Goal: Information Seeking & Learning: Find specific fact

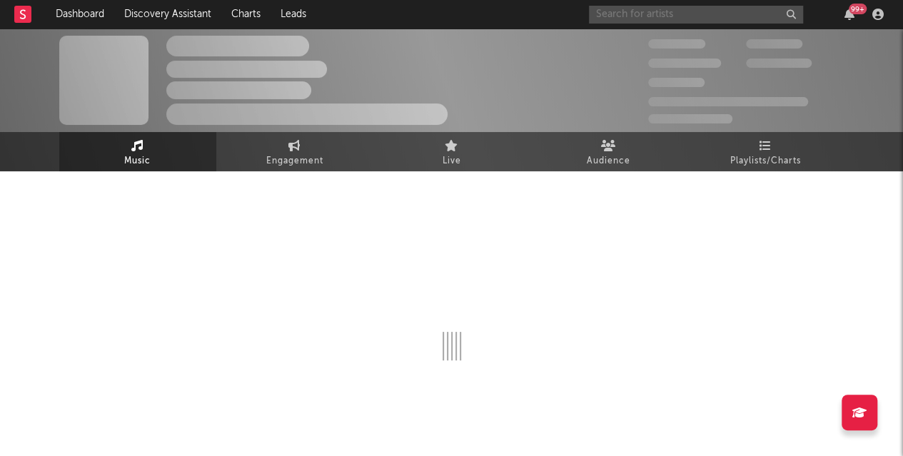
click at [674, 15] on input "text" at bounding box center [696, 15] width 214 height 18
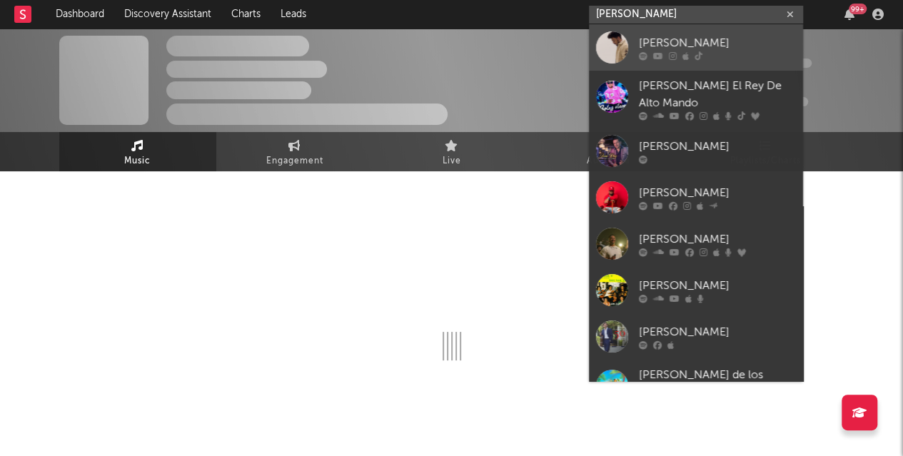
type input "Jose rey"
click at [652, 35] on div "[PERSON_NAME]" at bounding box center [717, 42] width 157 height 17
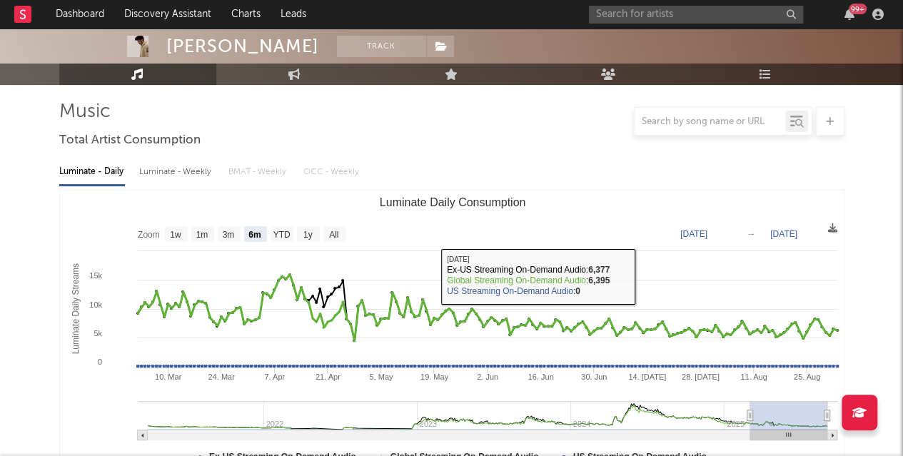
scroll to position [71, 0]
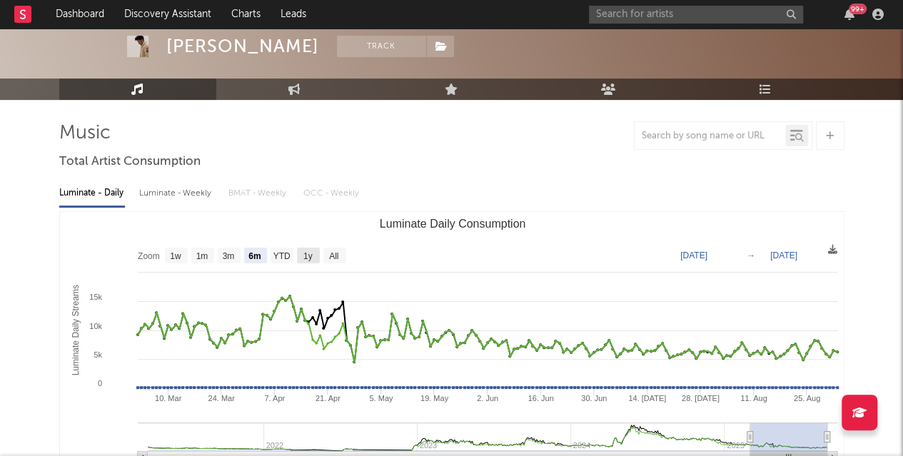
click at [305, 255] on text "1y" at bounding box center [307, 256] width 9 height 10
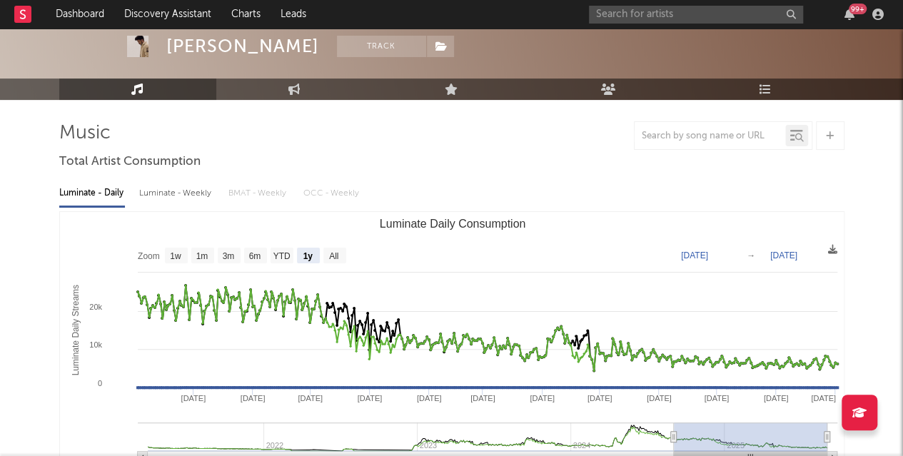
select select "1y"
type input "2024-09-02"
click at [278, 252] on text "YTD" at bounding box center [281, 256] width 17 height 10
select select "YTD"
type input "2025-01-01"
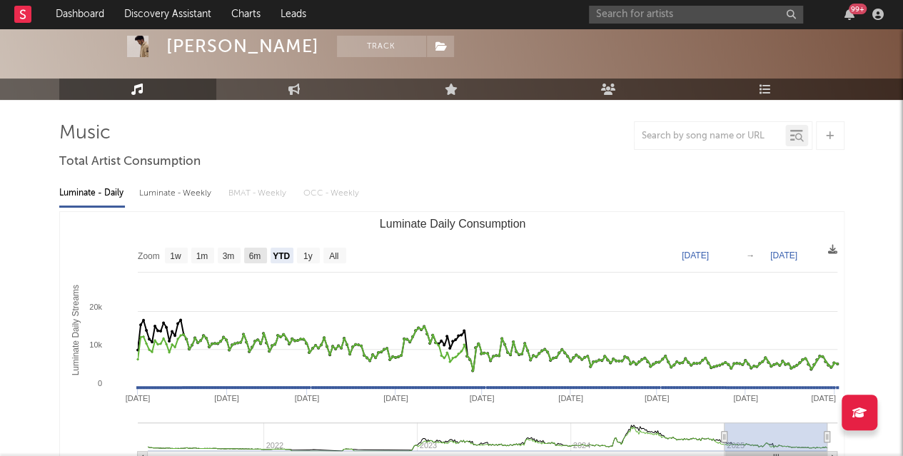
click at [248, 251] on text "6m" at bounding box center [254, 256] width 12 height 10
select select "6m"
type input "[DATE]"
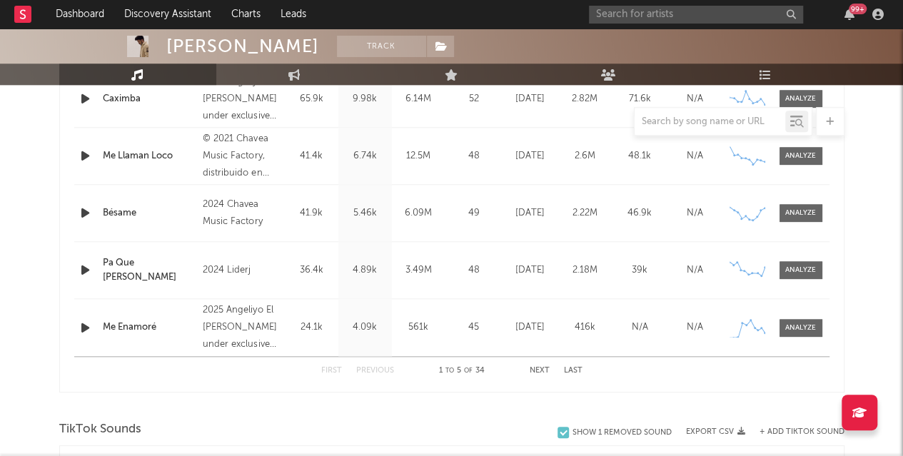
scroll to position [499, 0]
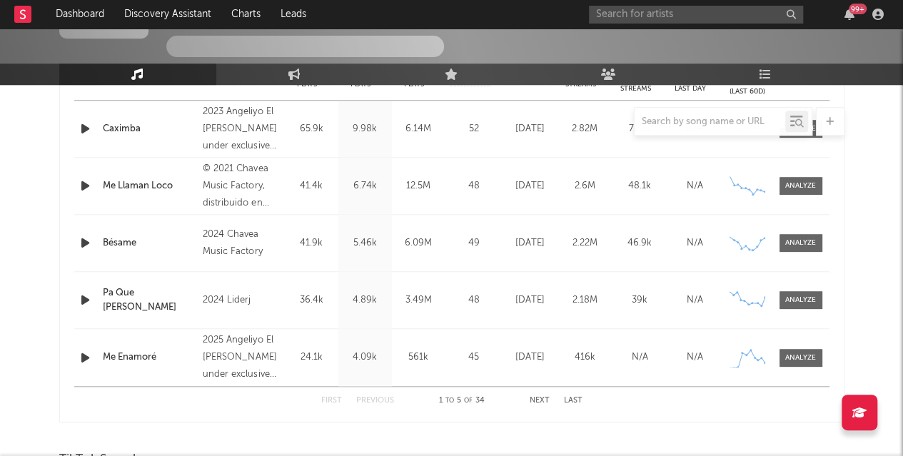
select select "6m"
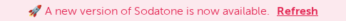
select select "6m"
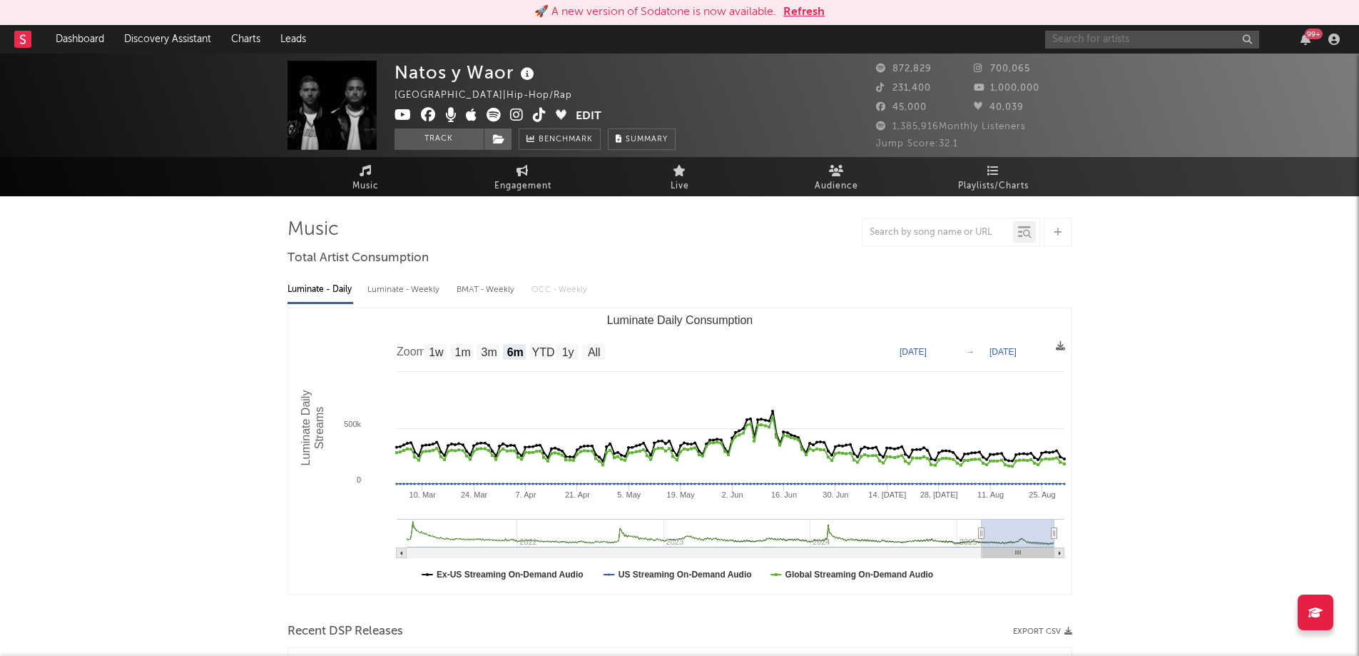
click at [345, 21] on input "text" at bounding box center [1152, 40] width 214 height 18
click at [345, 14] on button "Refresh" at bounding box center [803, 12] width 41 height 17
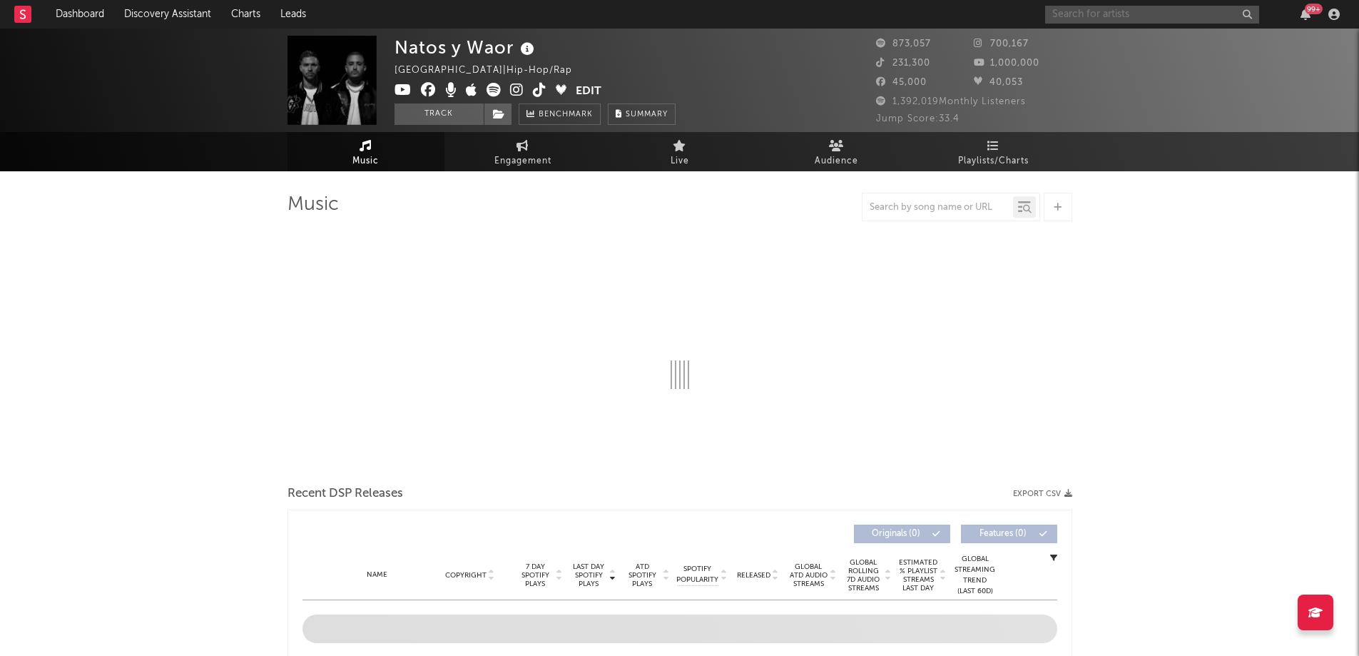
click at [1067, 16] on input "text" at bounding box center [1152, 15] width 214 height 18
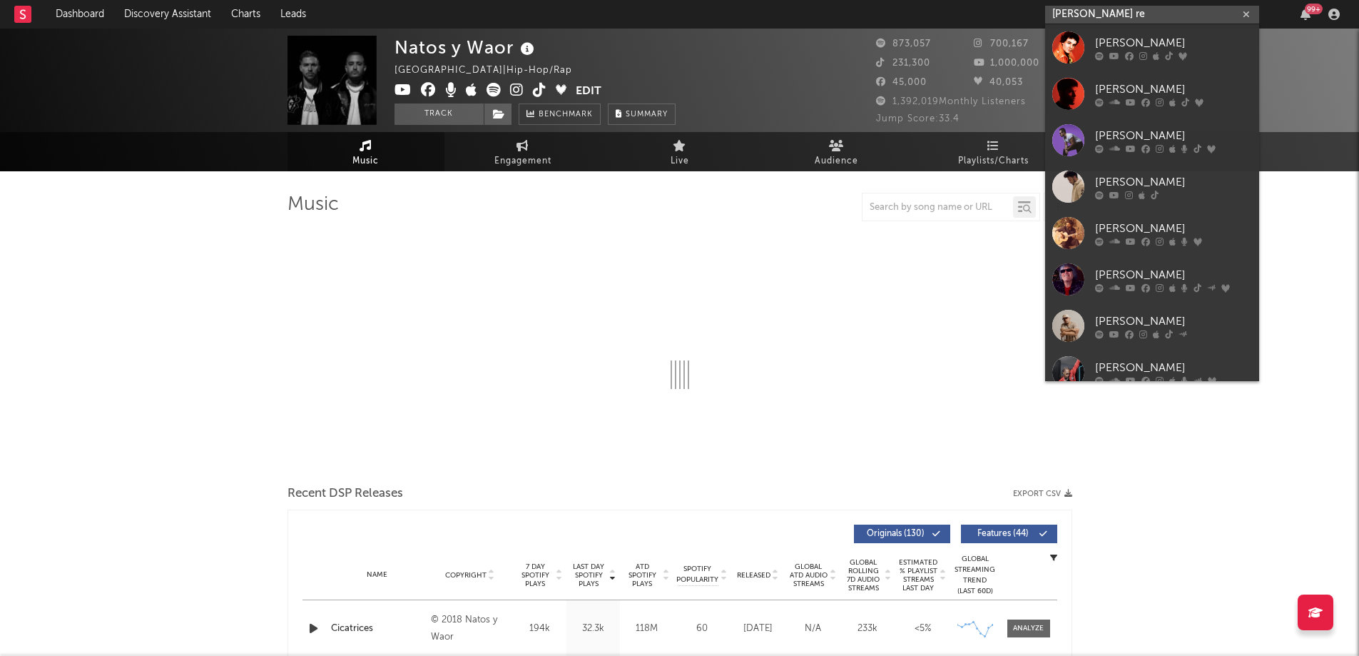
type input "[PERSON_NAME]"
select select "6m"
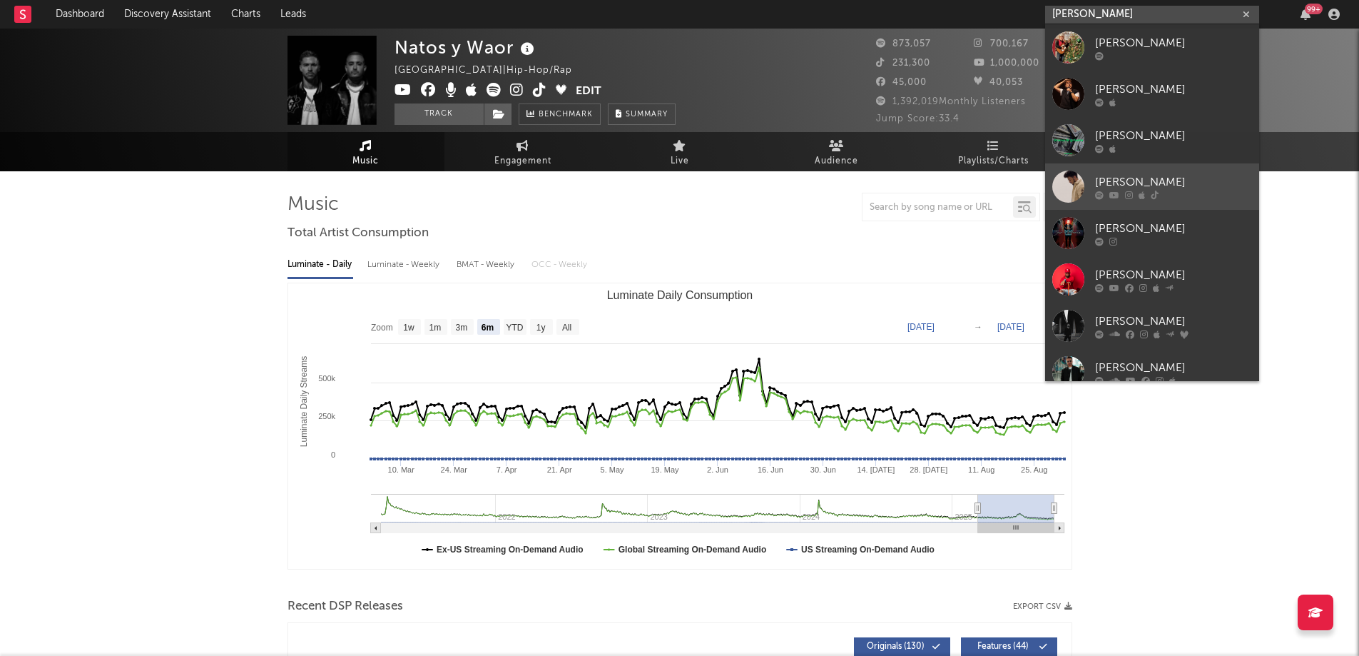
type input "[PERSON_NAME]"
click at [1113, 176] on div "[PERSON_NAME]" at bounding box center [1173, 181] width 157 height 17
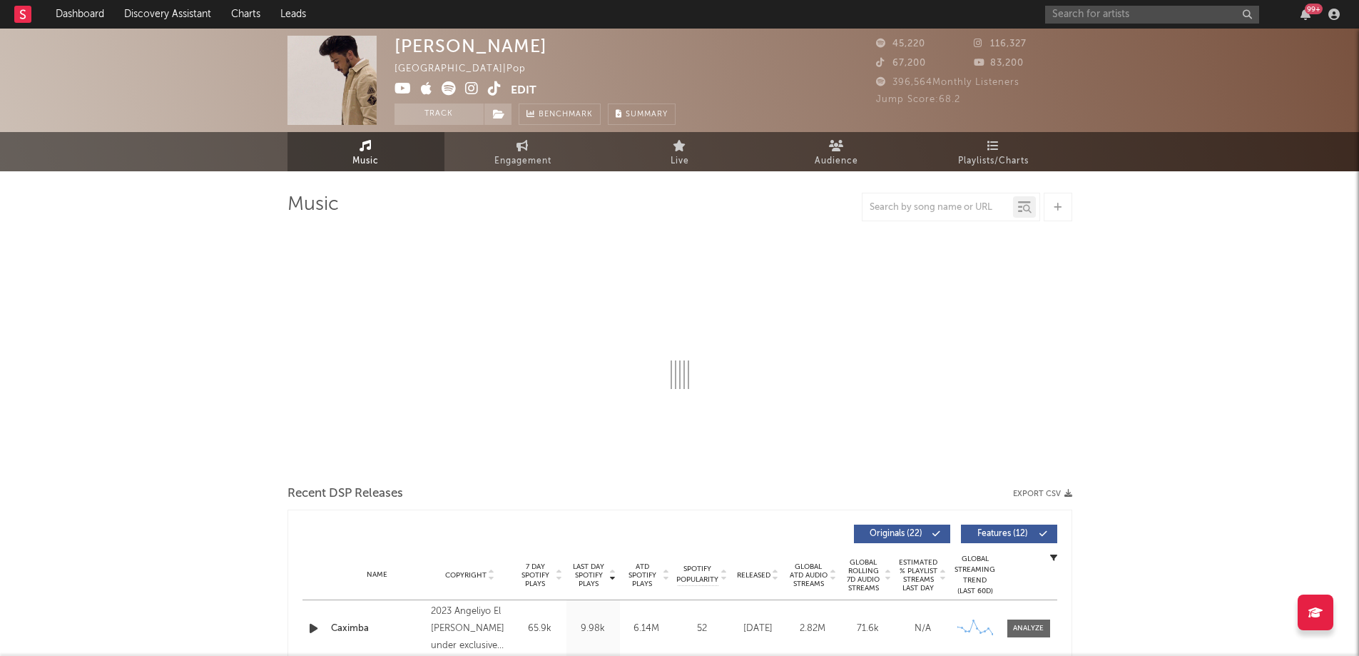
select select "6m"
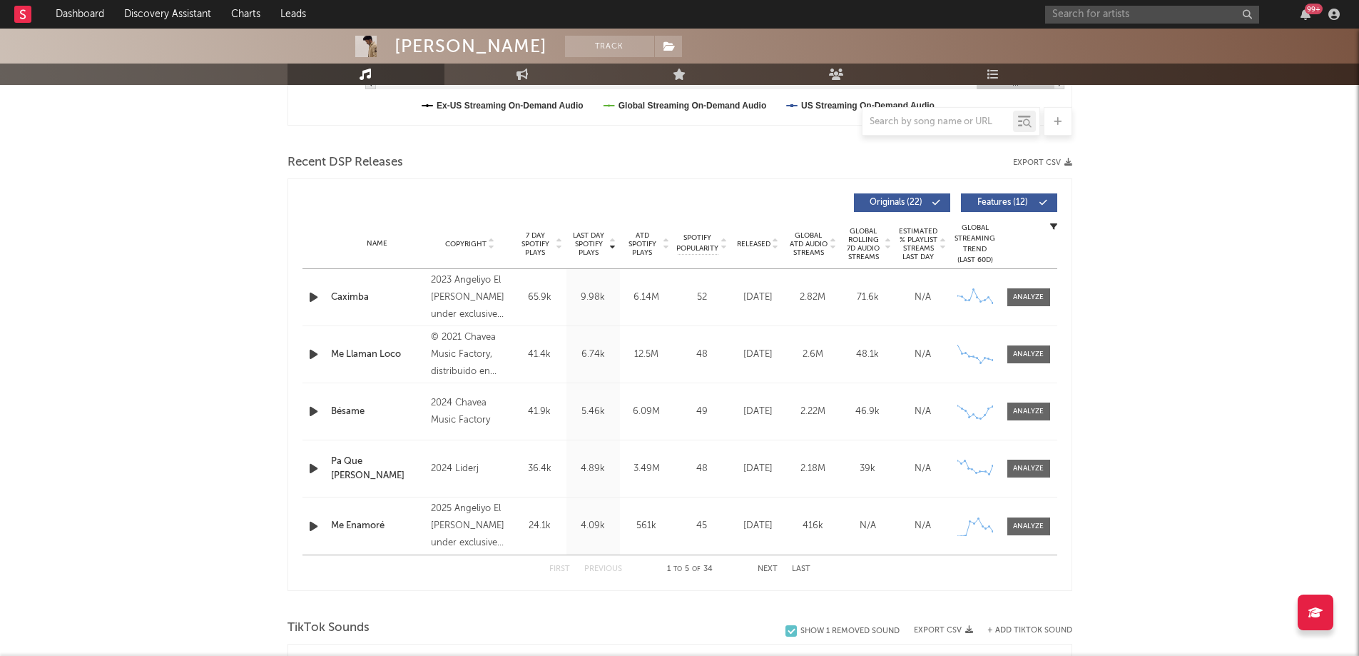
scroll to position [428, 0]
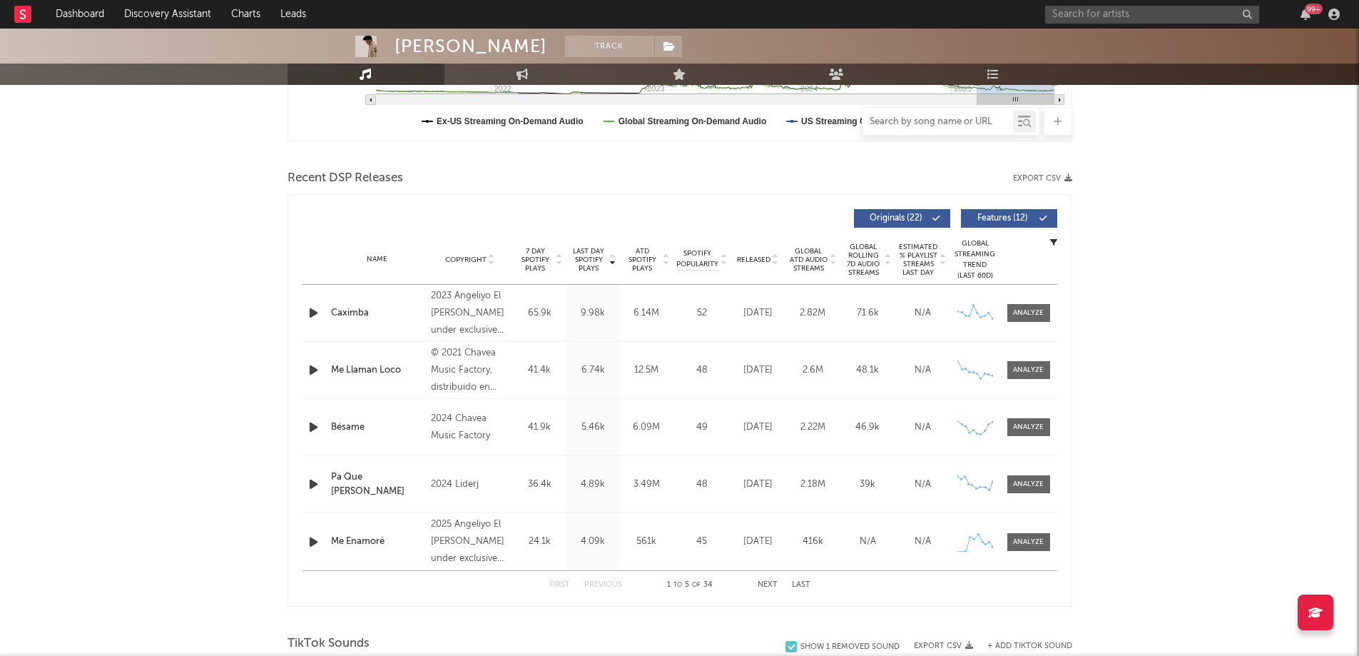
click at [942, 123] on input "text" at bounding box center [938, 121] width 151 height 11
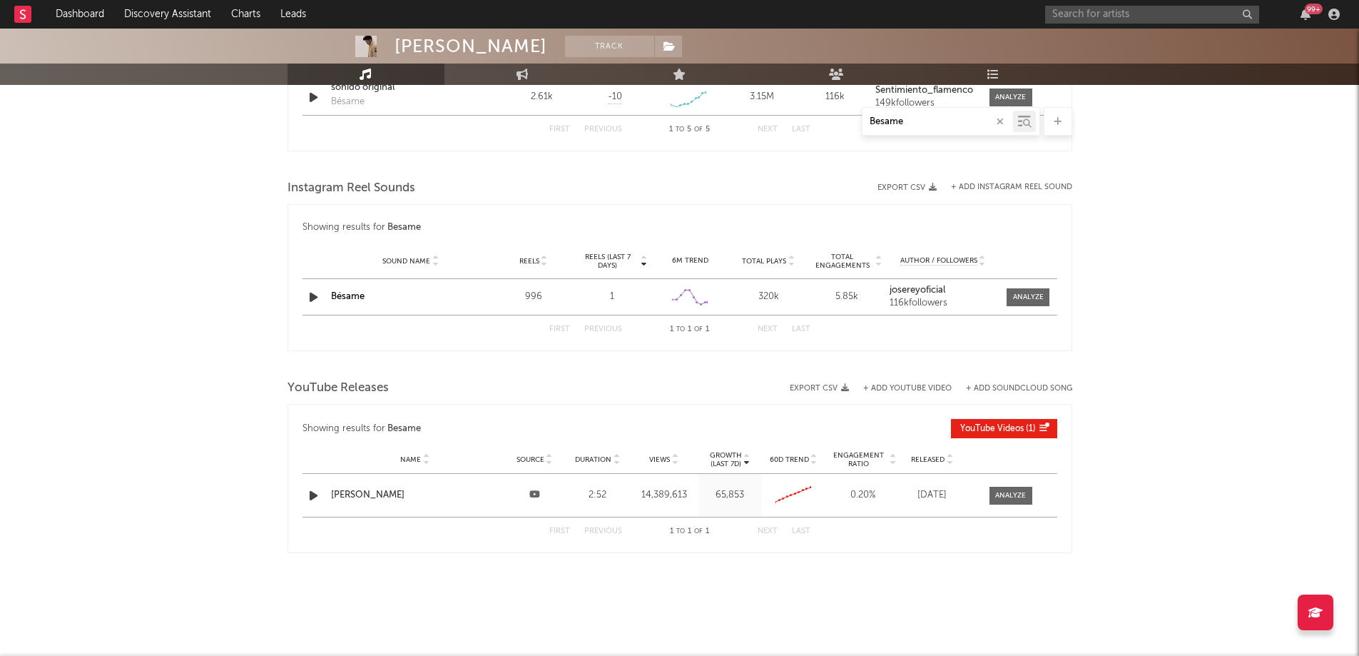
scroll to position [1002, 0]
click at [905, 123] on input "Besame" at bounding box center [938, 121] width 151 height 11
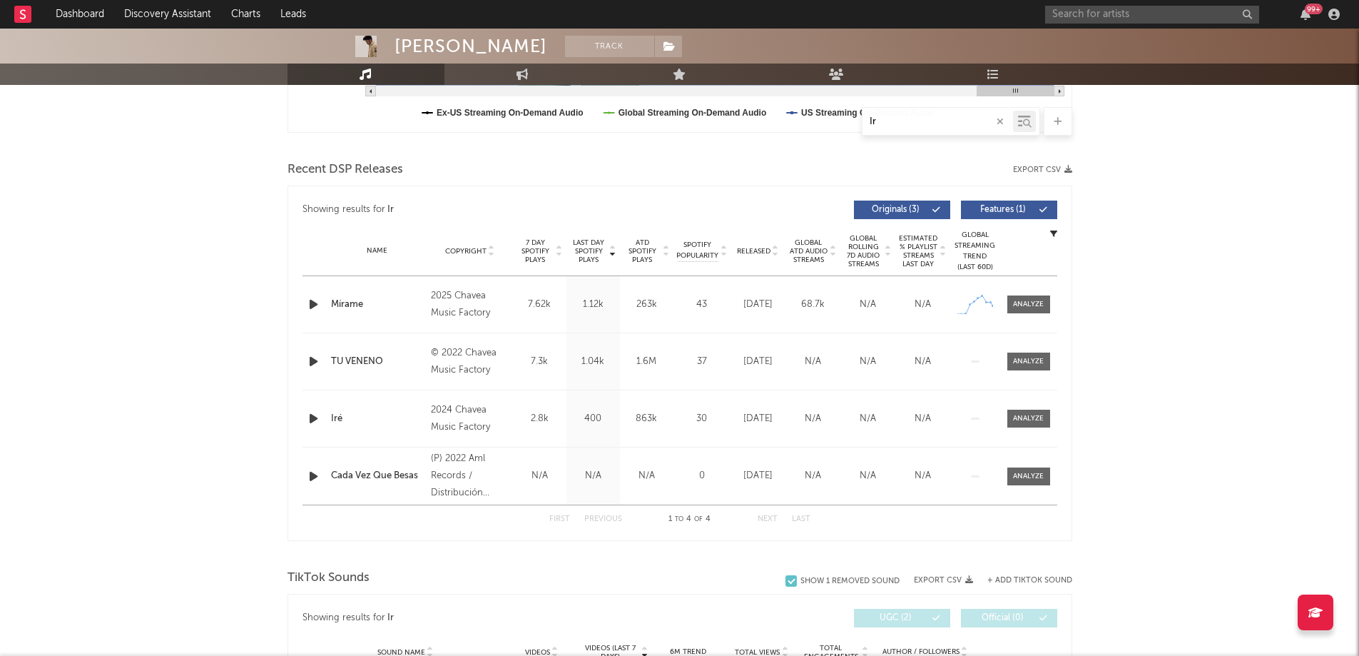
scroll to position [446, 0]
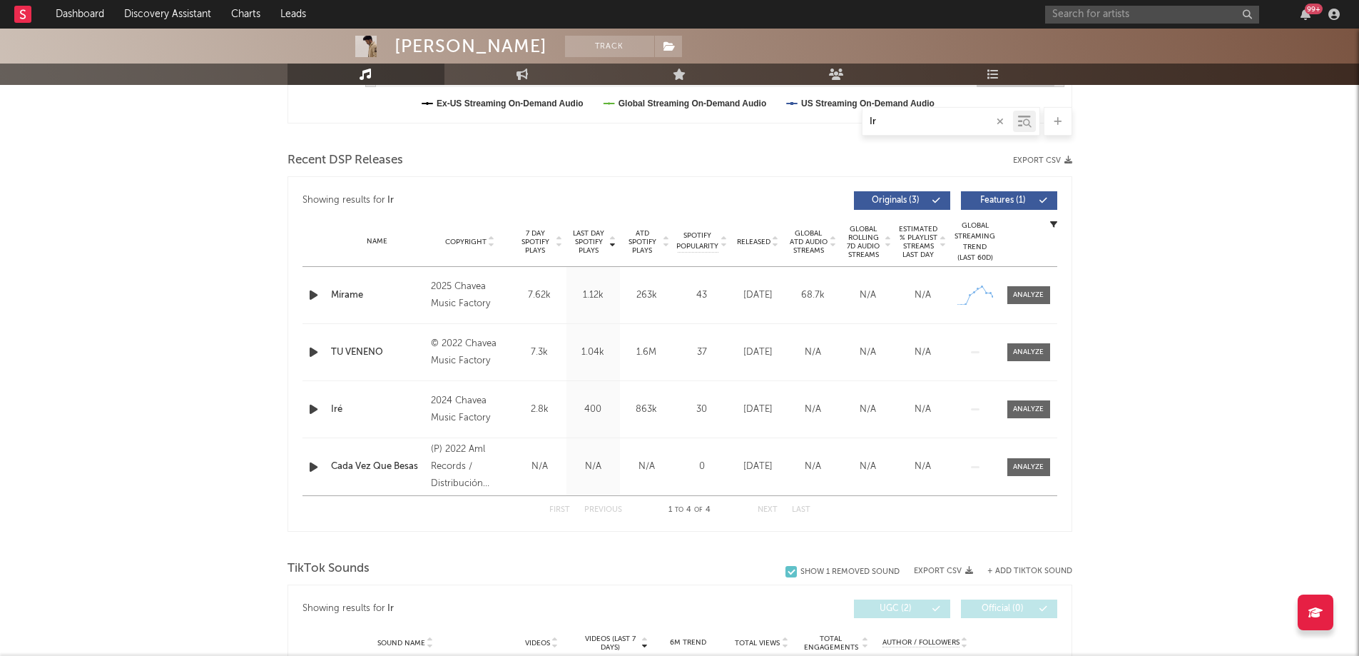
click at [1158, 407] on div "[PERSON_NAME] Track Spain | Pop Edit Track Benchmark Summary 45,220 116,327 67,…" at bounding box center [679, 512] width 1359 height 1859
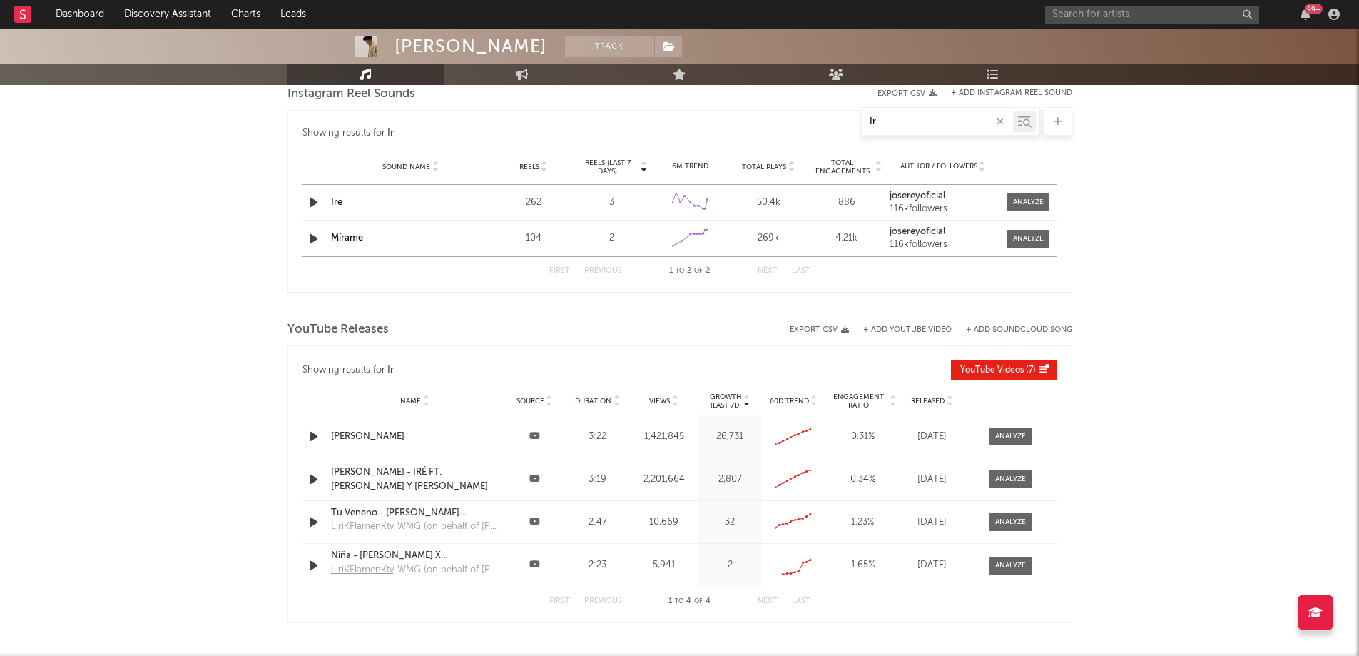
scroll to position [1231, 0]
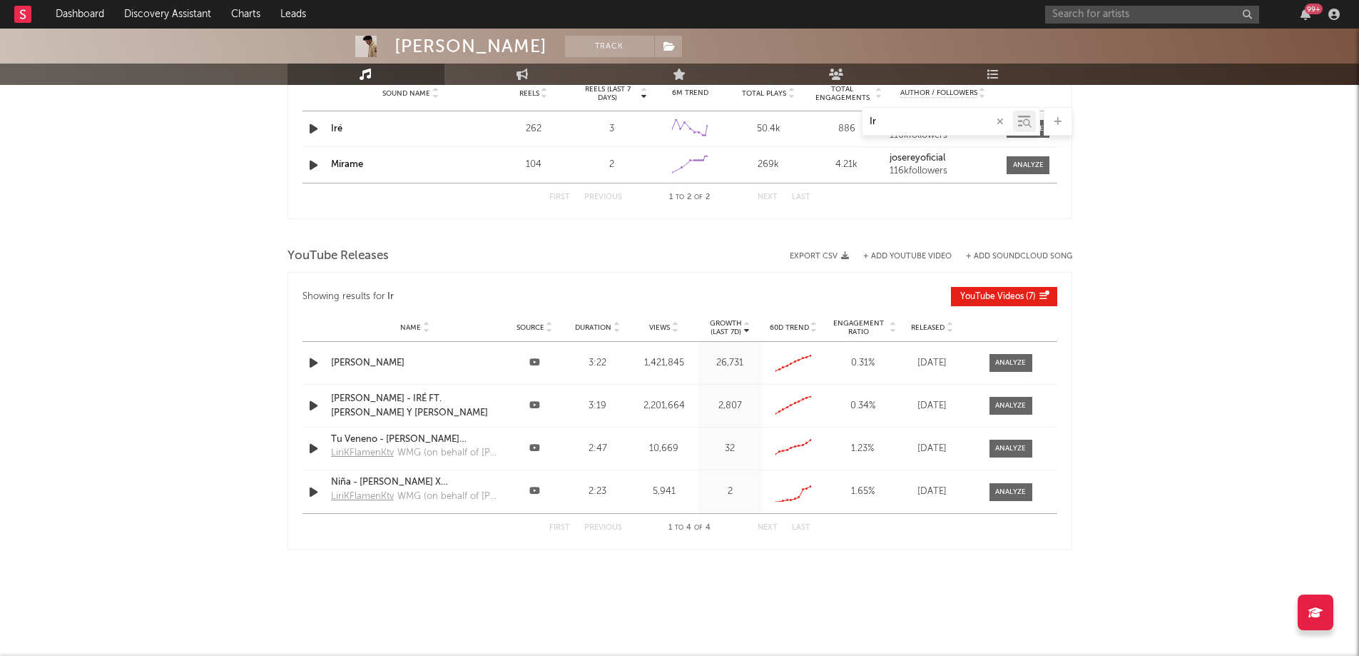
click at [888, 123] on input "Ir" at bounding box center [938, 121] width 151 height 11
type input "I"
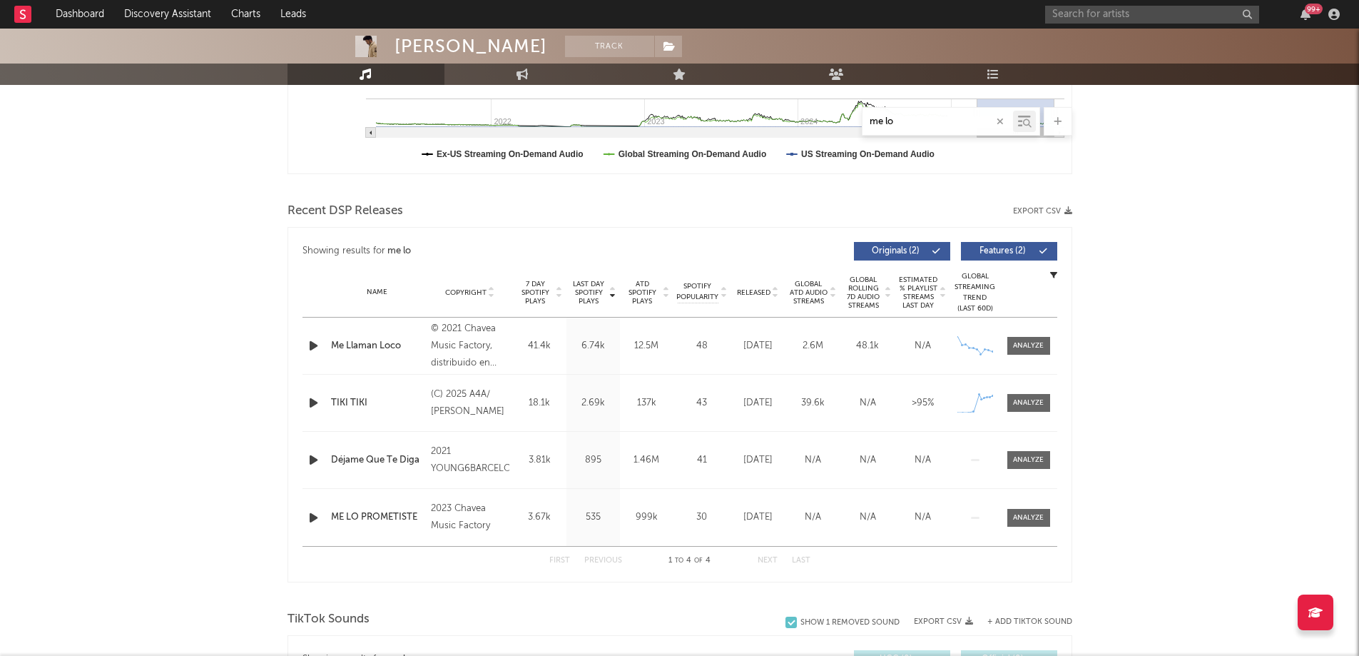
scroll to position [420, 0]
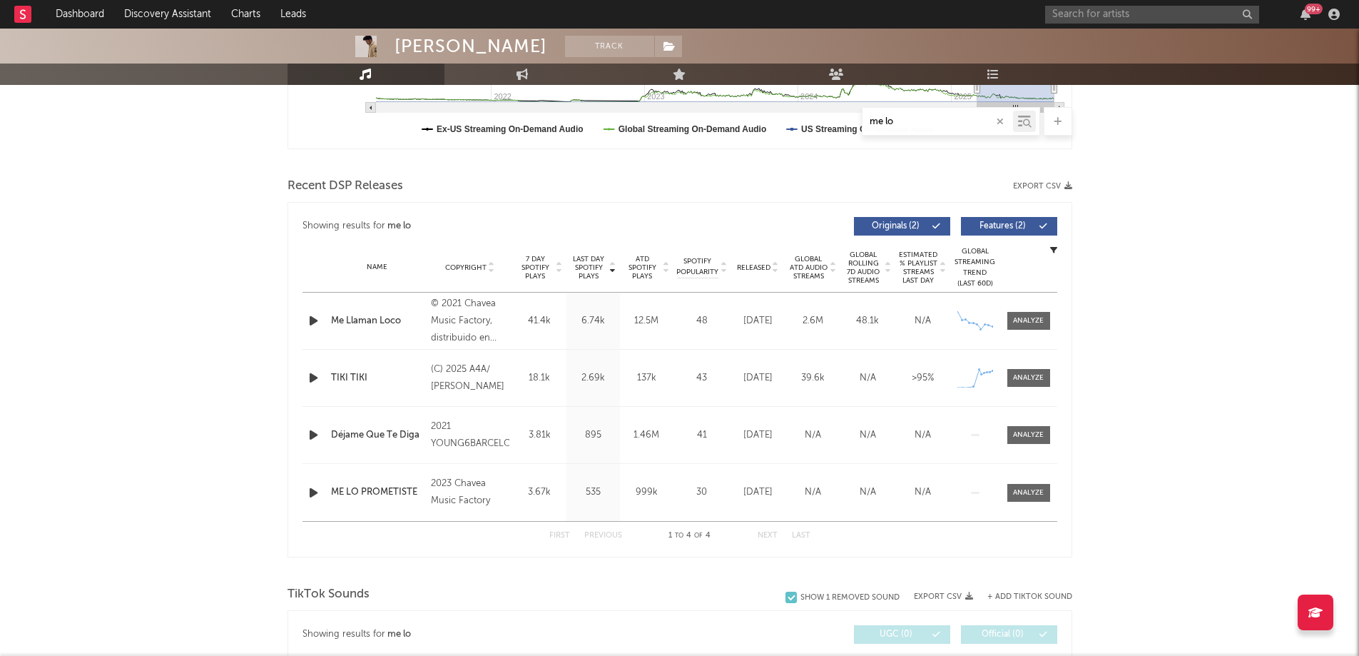
click at [1275, 344] on div "[PERSON_NAME] Track [GEOGRAPHIC_DATA] | Pop Edit Track Benchmark Summary 45,220…" at bounding box center [679, 528] width 1359 height 1840
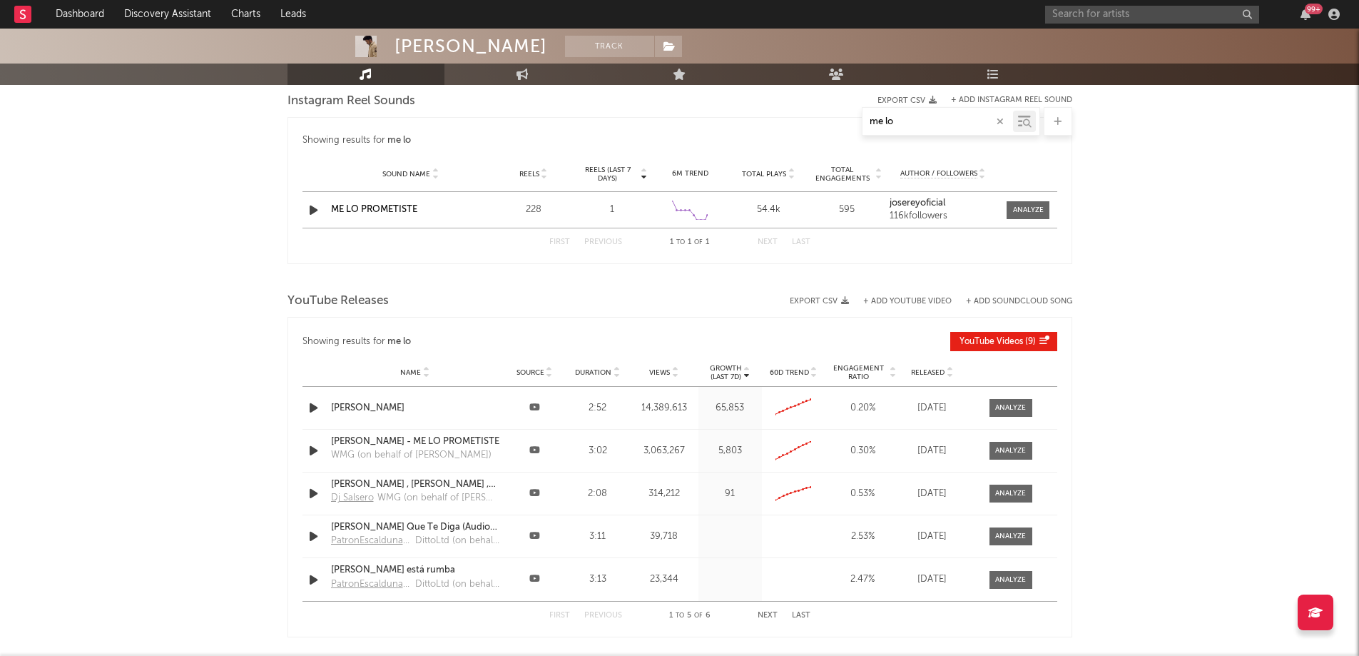
scroll to position [1134, 0]
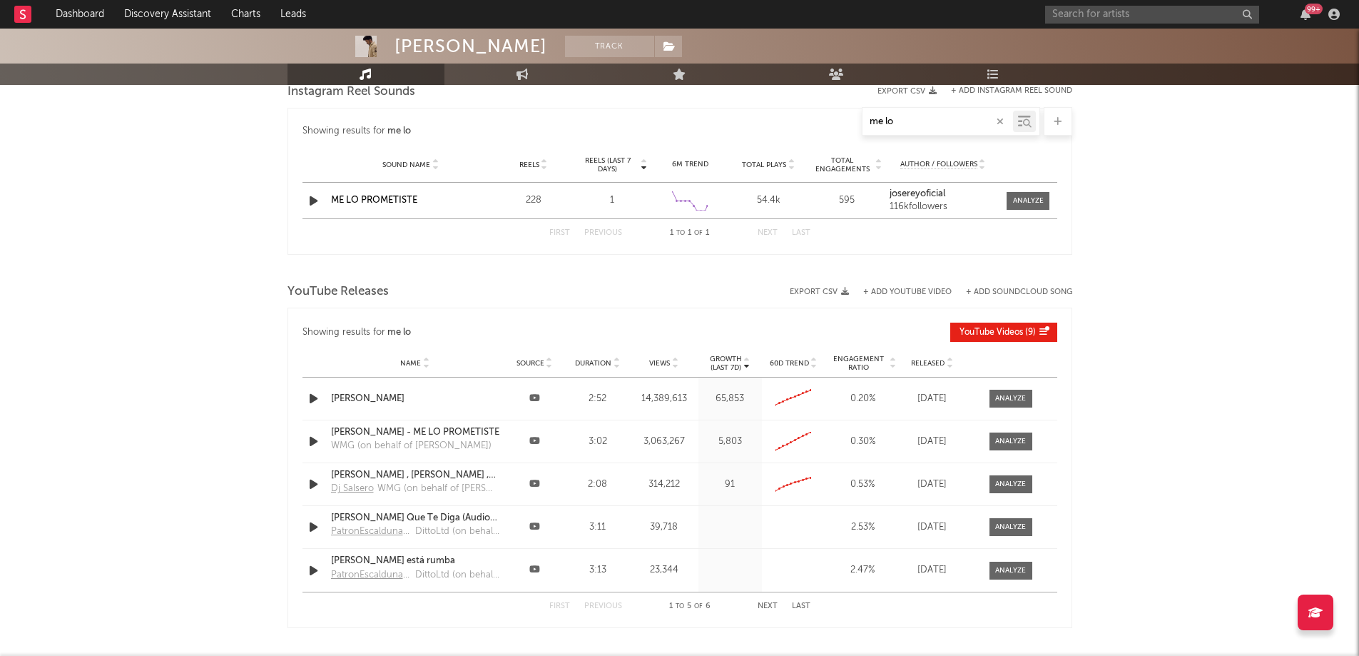
click at [900, 118] on input "me lo" at bounding box center [938, 121] width 151 height 11
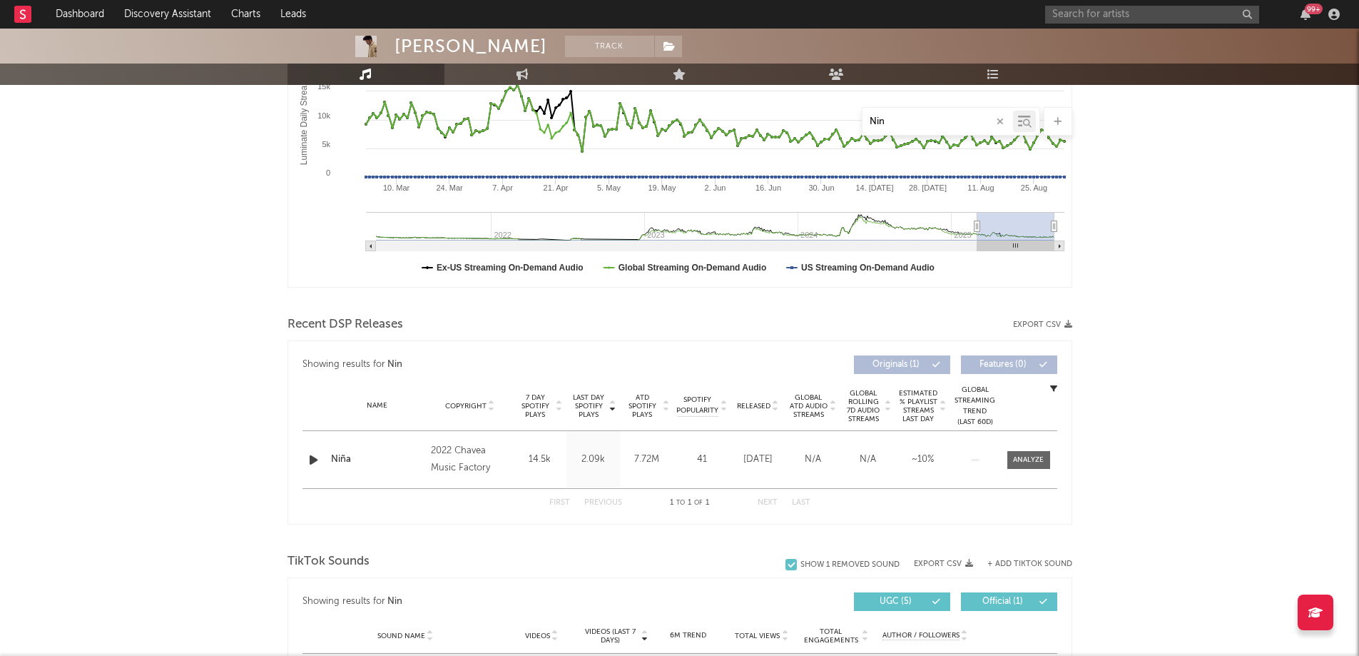
scroll to position [320, 0]
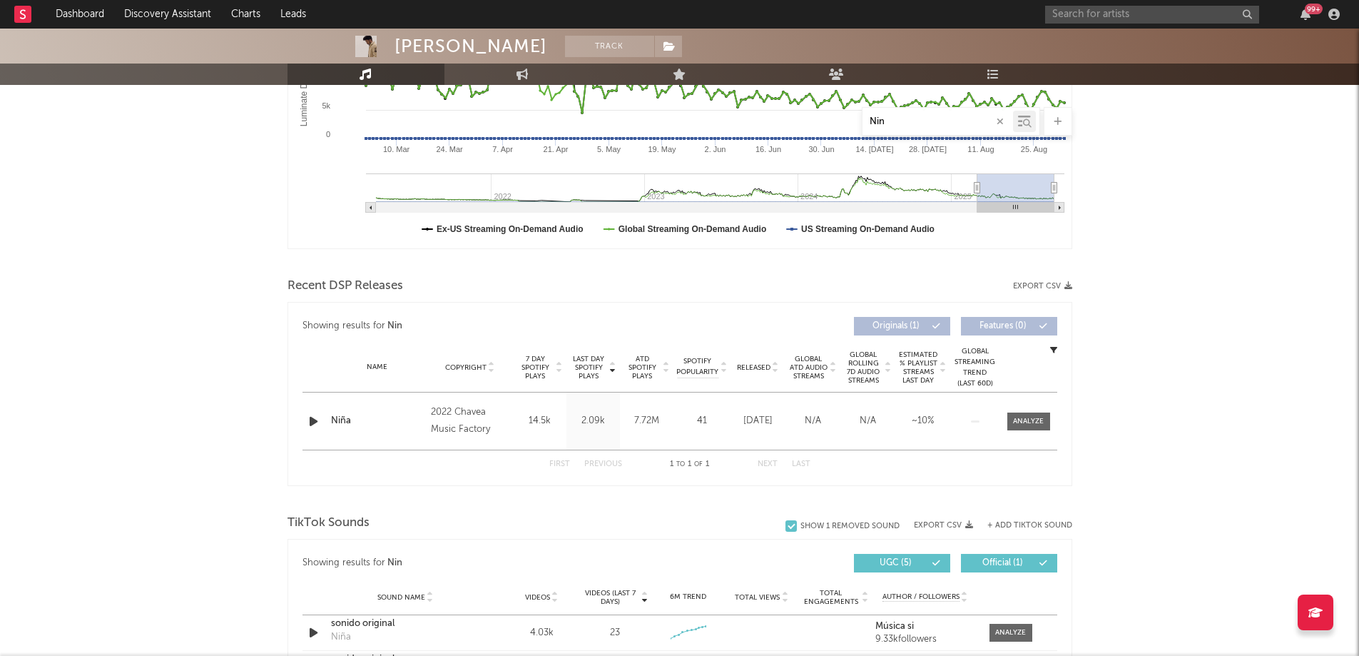
click at [1214, 282] on div "[PERSON_NAME] Track [GEOGRAPHIC_DATA] | Pop Edit Track Benchmark Summary 45,220…" at bounding box center [679, 592] width 1359 height 1769
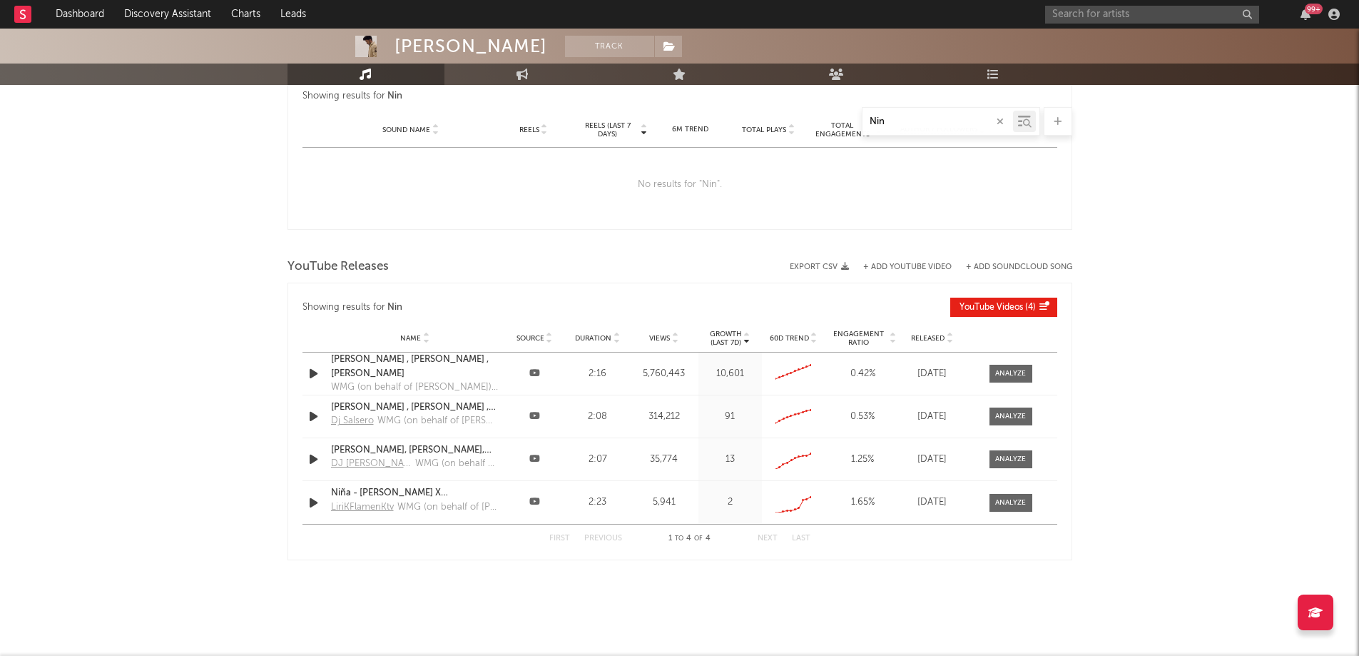
scroll to position [1141, 0]
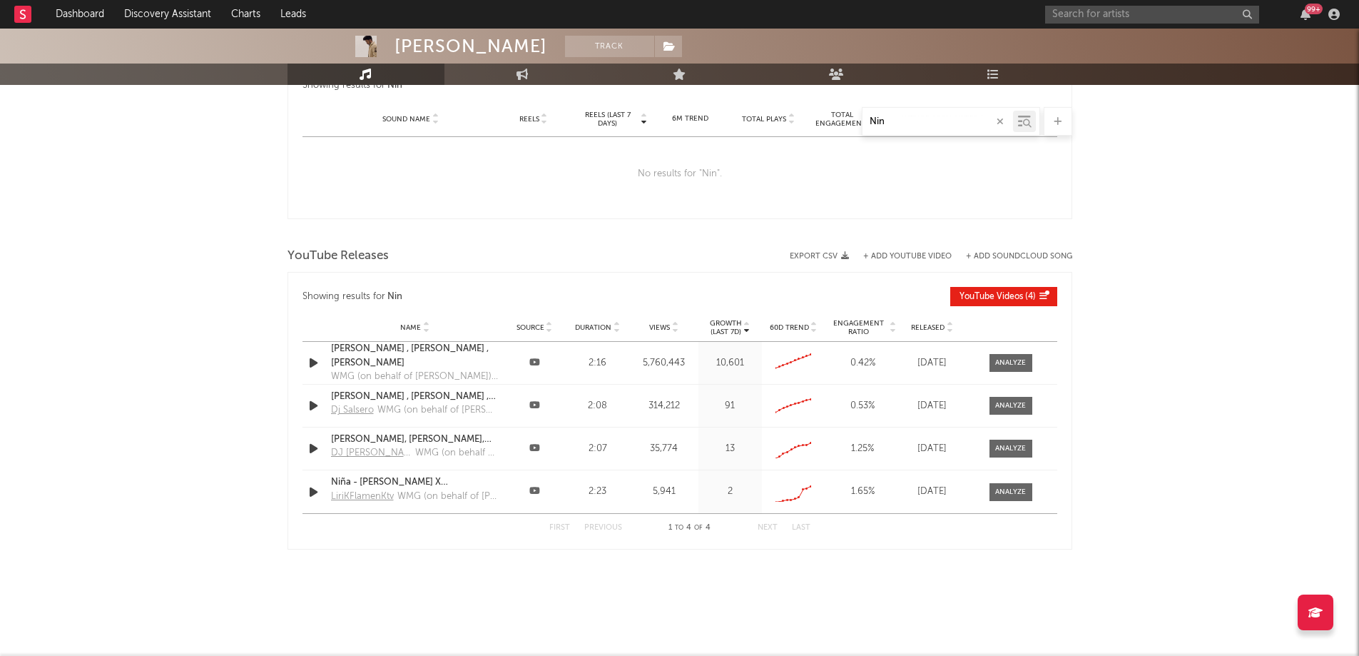
click at [894, 116] on input "Nin" at bounding box center [938, 121] width 151 height 11
click at [893, 116] on input "Nin" at bounding box center [938, 121] width 151 height 11
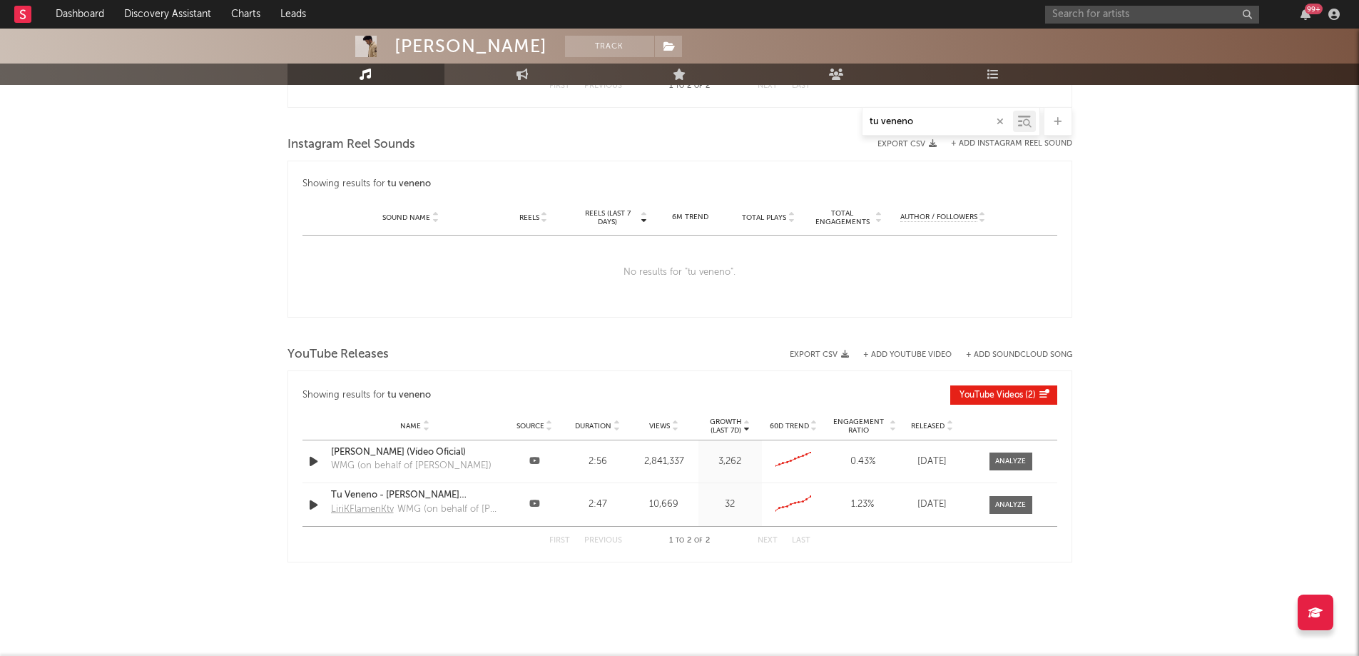
scroll to position [948, 0]
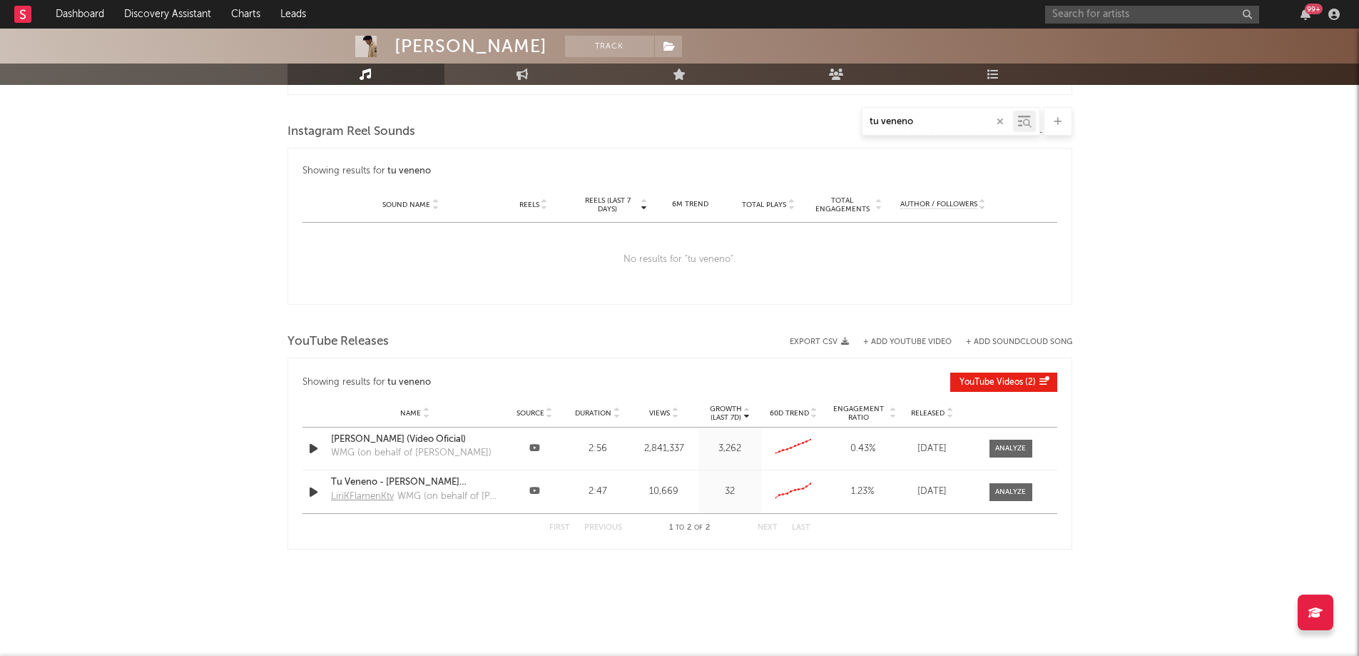
click at [923, 123] on input "tu veneno" at bounding box center [938, 121] width 151 height 11
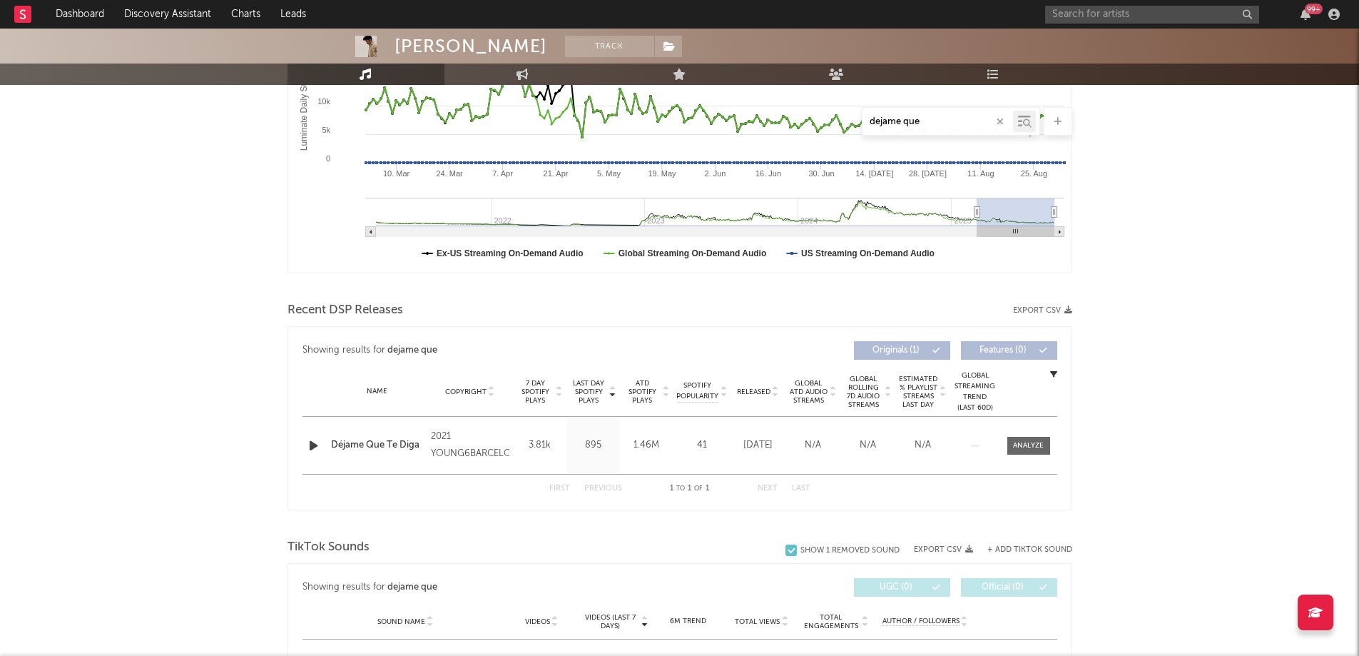
scroll to position [306, 0]
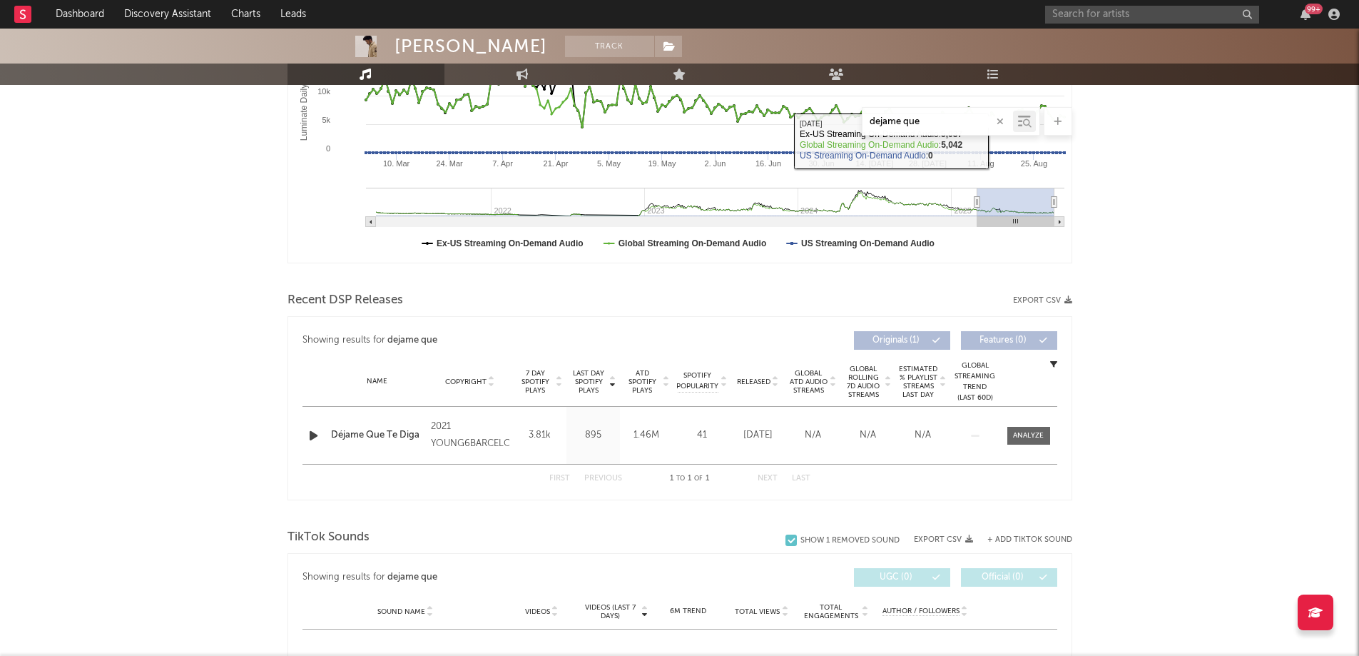
click at [905, 113] on div "dejame que" at bounding box center [938, 122] width 151 height 18
click at [918, 121] on input "dejame que" at bounding box center [938, 121] width 151 height 11
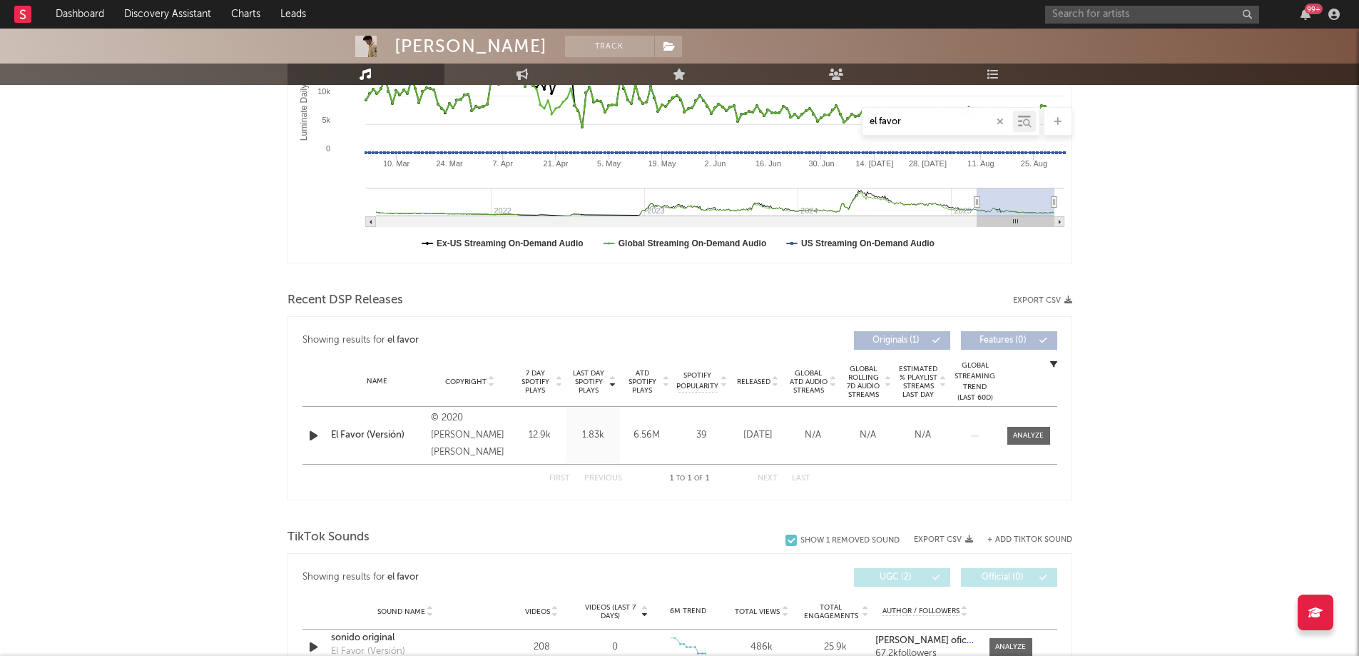
drag, startPoint x: 1175, startPoint y: 427, endPoint x: 1176, endPoint y: 418, distance: 8.6
click at [1177, 425] on div "[PERSON_NAME] Track [GEOGRAPHIC_DATA] | Pop Edit Track Benchmark Summary 45,220…" at bounding box center [679, 574] width 1359 height 1705
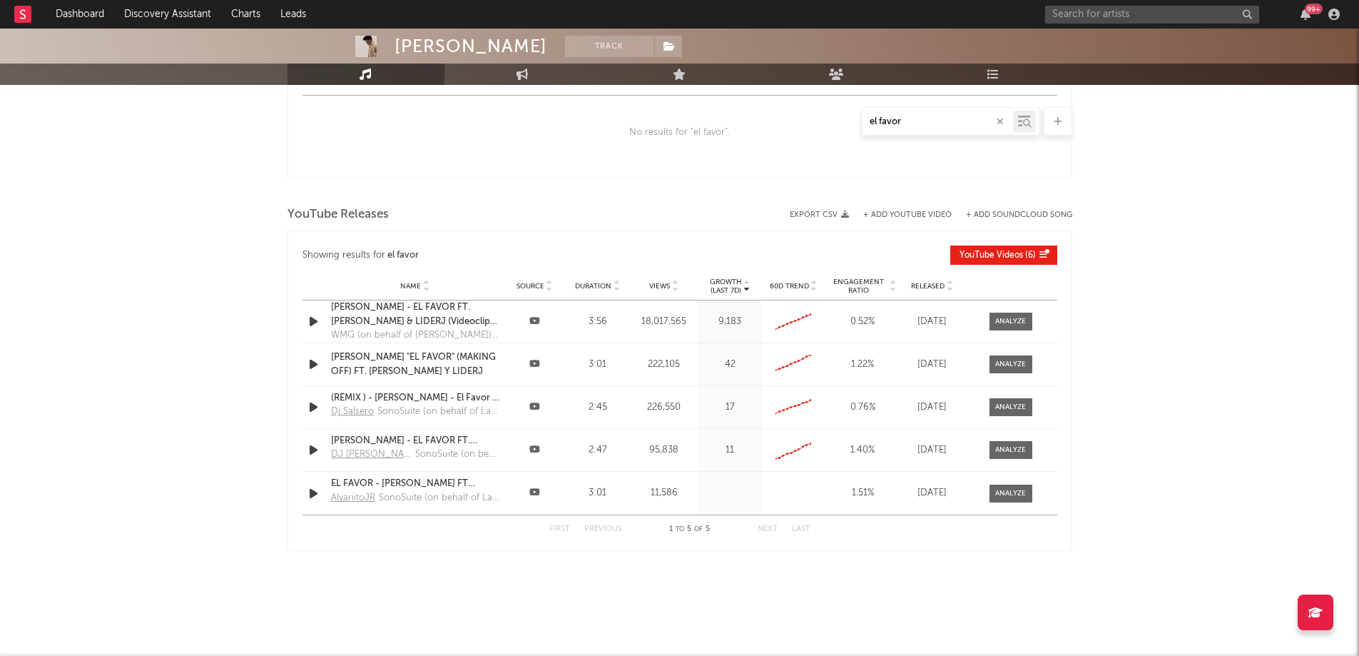
scroll to position [1077, 0]
click at [903, 117] on input "el favor" at bounding box center [938, 121] width 151 height 11
type input "q"
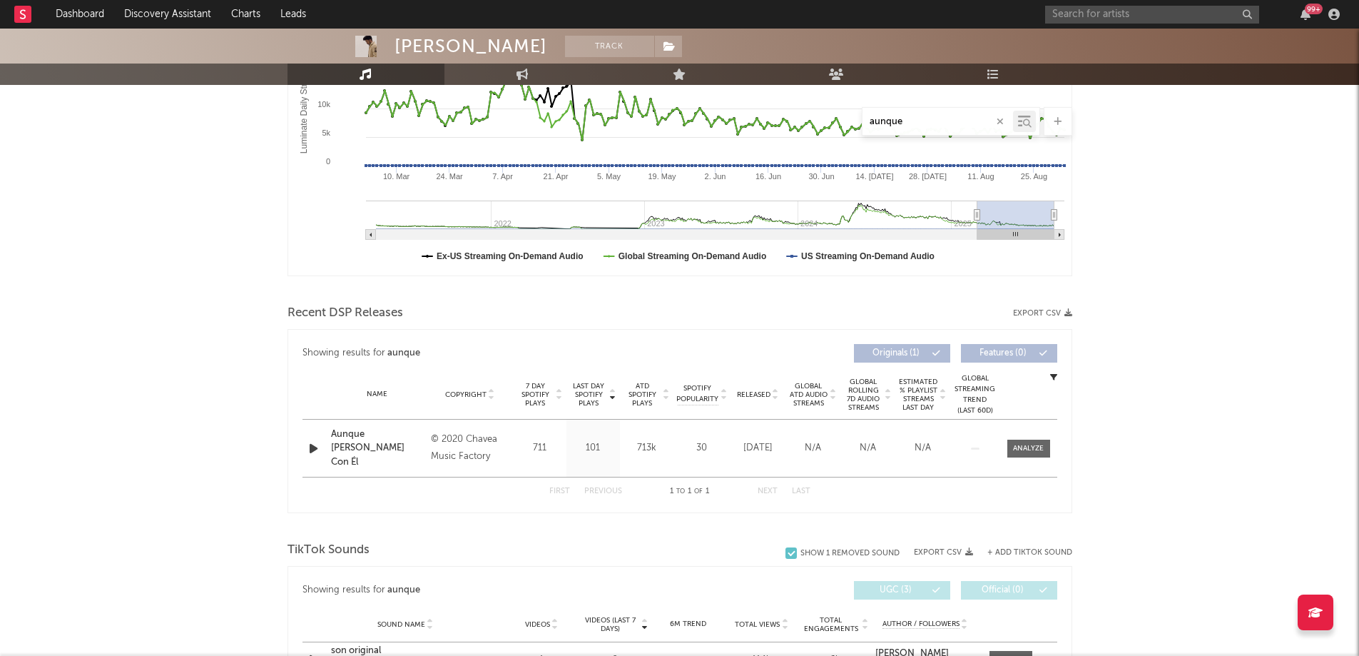
scroll to position [299, 0]
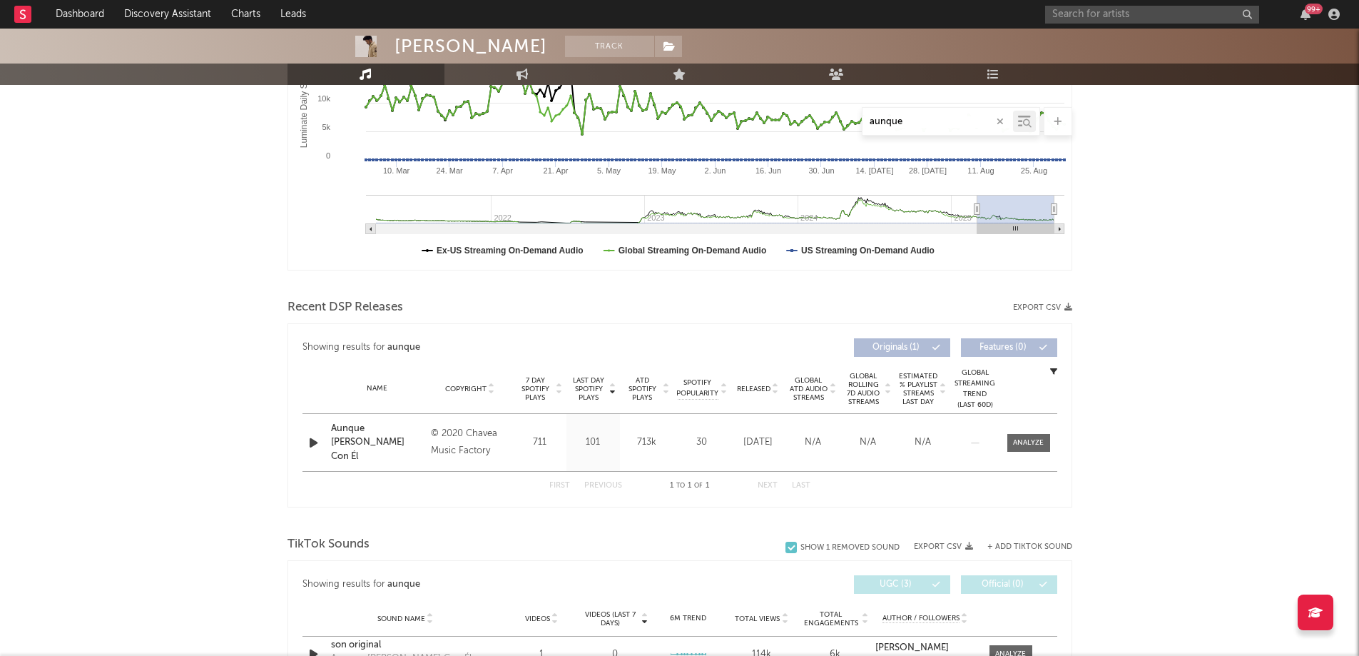
click at [1119, 428] on div "[PERSON_NAME] Track Spain | Pop Edit Track Benchmark Summary 45,220 116,327 67,…" at bounding box center [679, 514] width 1359 height 1569
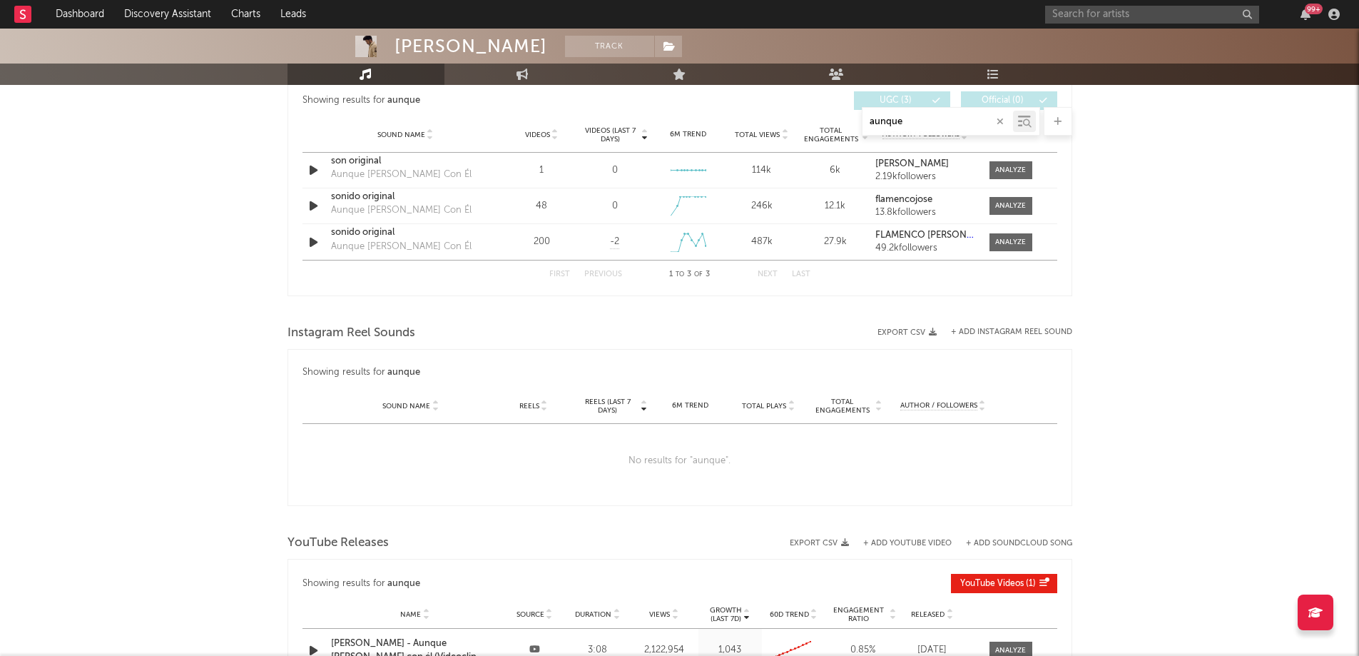
scroll to position [941, 0]
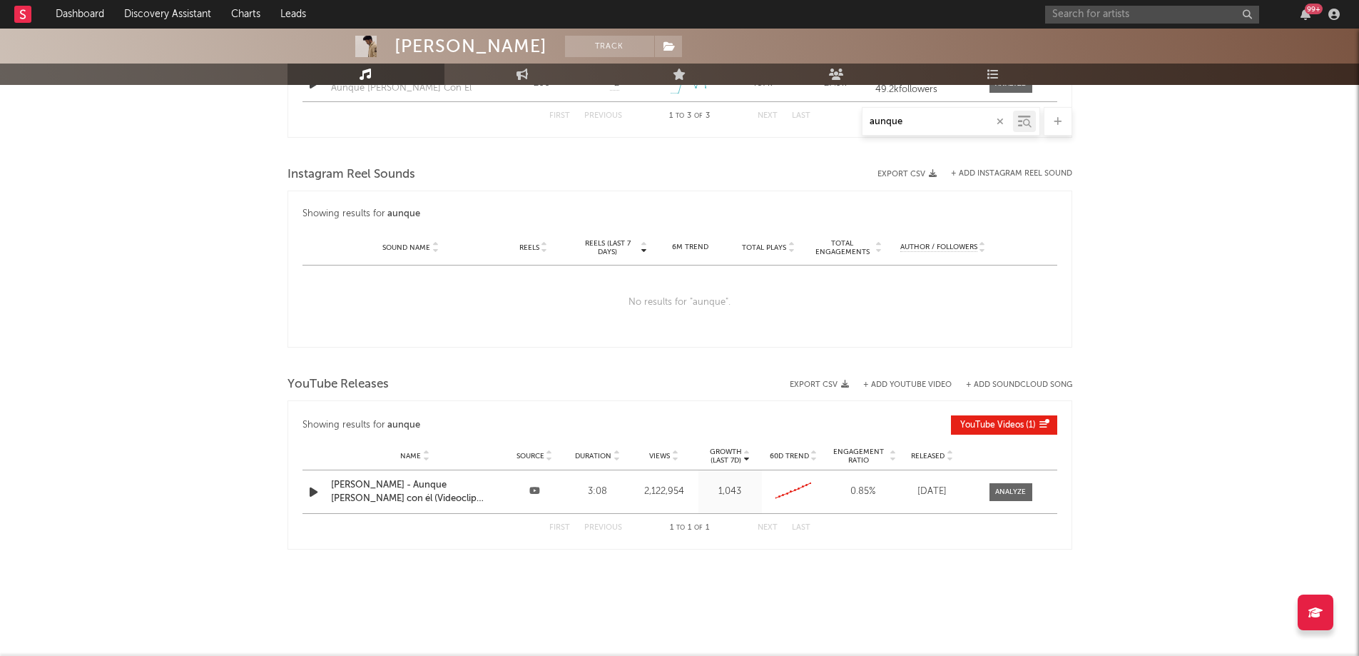
click at [911, 114] on div "aunque" at bounding box center [938, 122] width 151 height 18
click at [906, 118] on input "aunque" at bounding box center [938, 121] width 151 height 11
click at [900, 121] on input "aunque" at bounding box center [938, 121] width 151 height 11
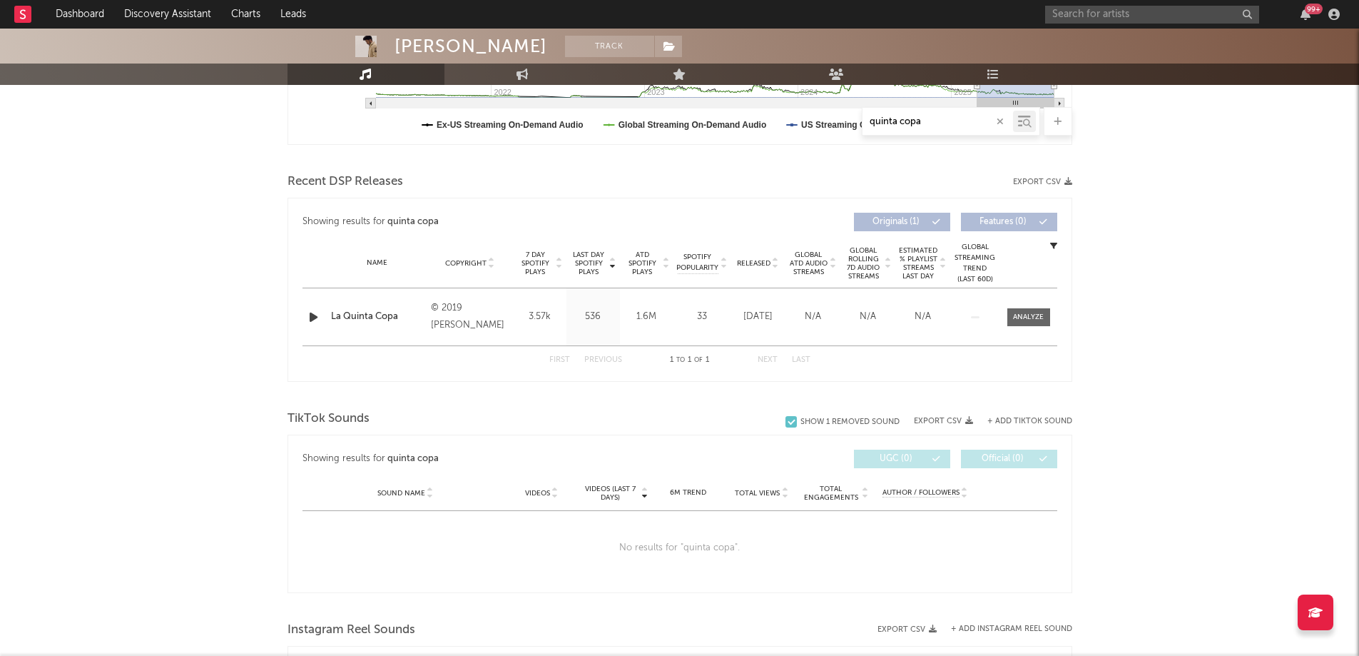
scroll to position [428, 0]
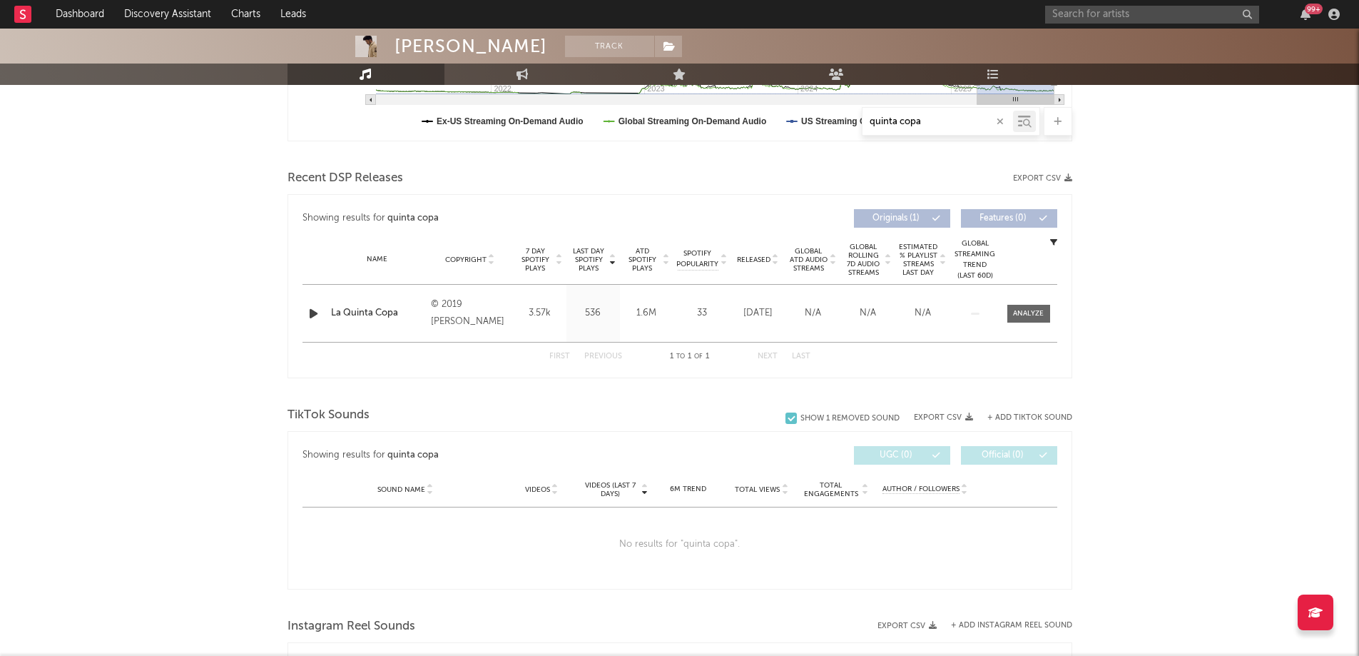
drag, startPoint x: 1113, startPoint y: 344, endPoint x: 1079, endPoint y: 373, distance: 45.0
click at [1113, 344] on div "[PERSON_NAME] Track [GEOGRAPHIC_DATA] | Pop Edit Track Benchmark Summary 45,220…" at bounding box center [679, 375] width 1359 height 1550
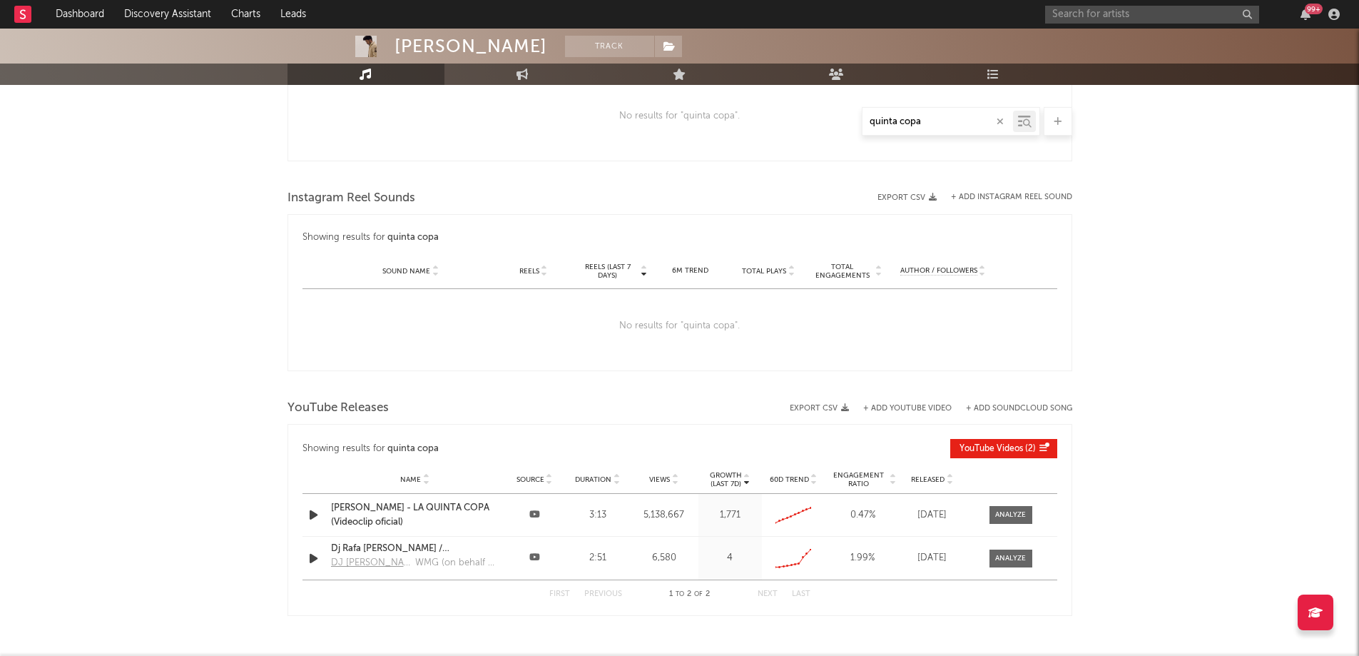
scroll to position [923, 0]
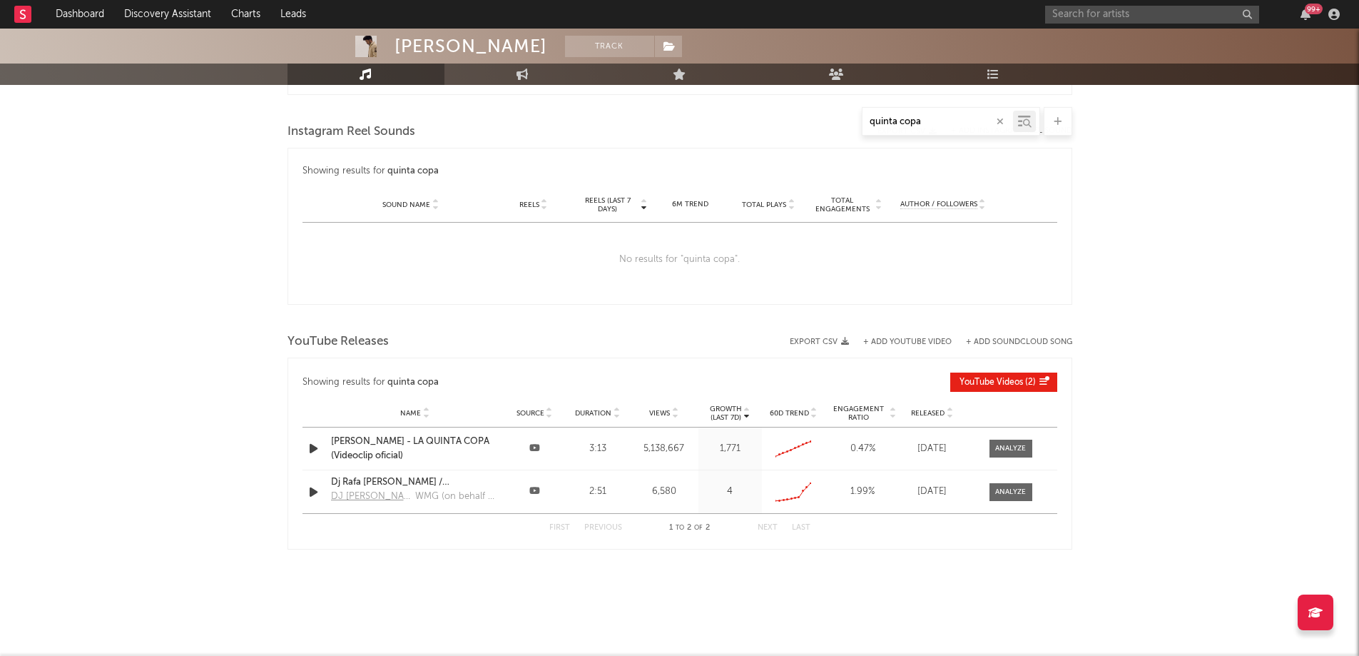
click at [919, 126] on input "quinta copa" at bounding box center [938, 121] width 151 height 11
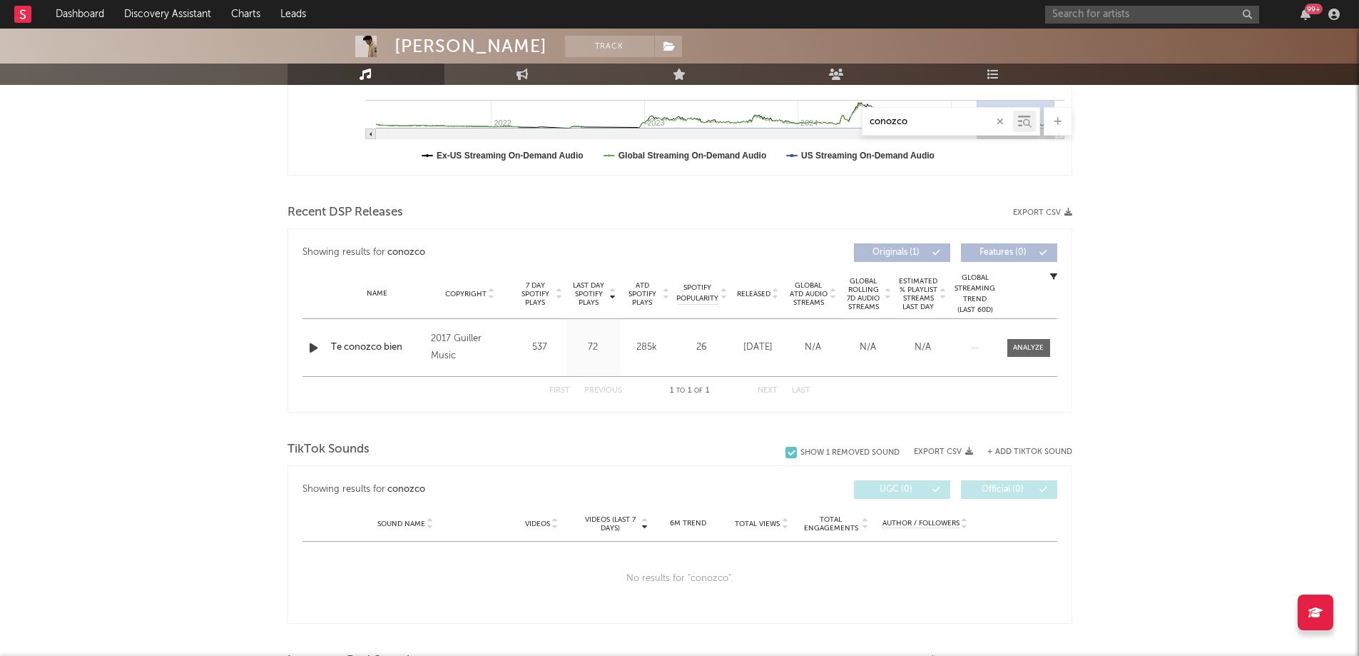
scroll to position [383, 0]
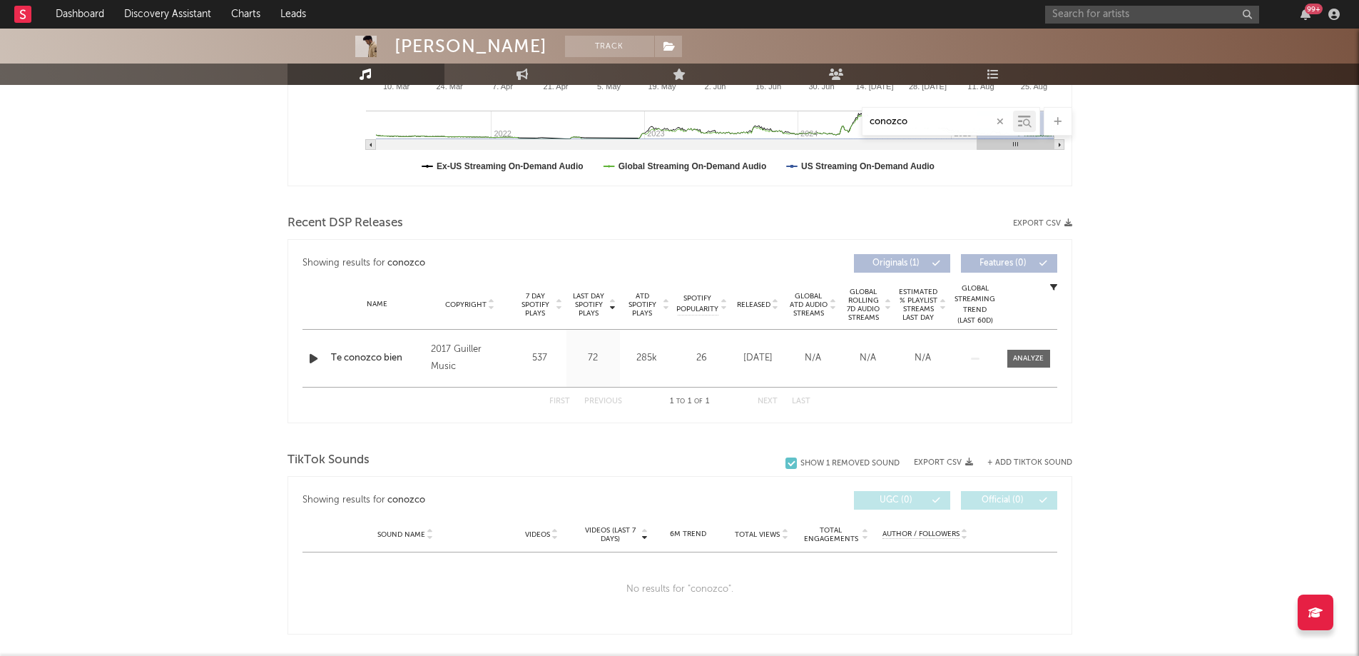
click at [1252, 364] on div "[PERSON_NAME] Track [GEOGRAPHIC_DATA] | Pop Edit Track Benchmark Summary 45,220…" at bounding box center [679, 400] width 1359 height 1510
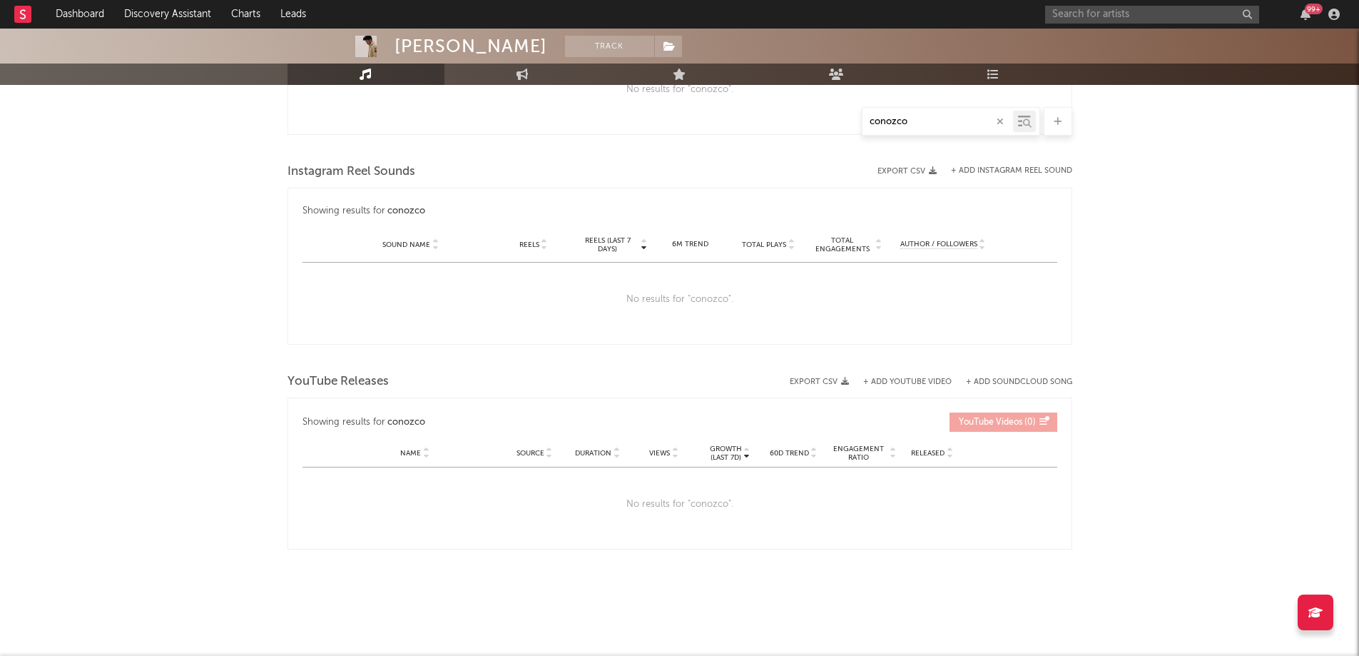
scroll to position [811, 0]
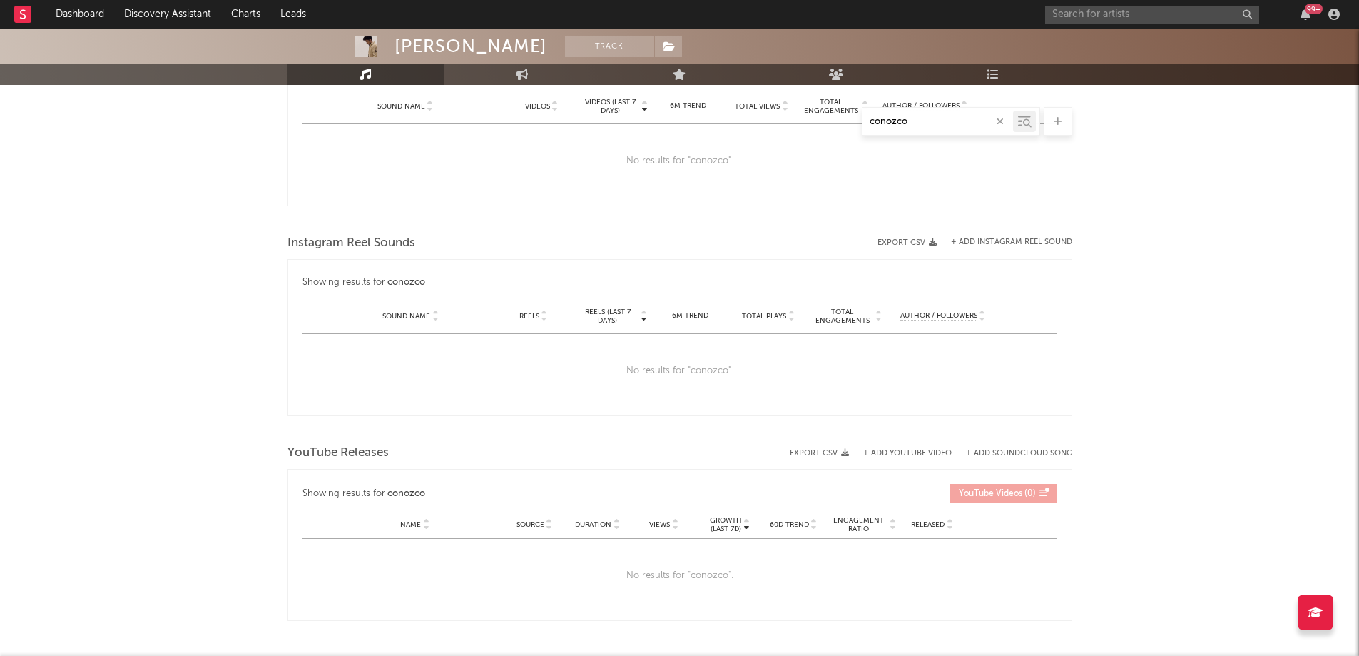
click at [932, 119] on input "conozco" at bounding box center [938, 121] width 151 height 11
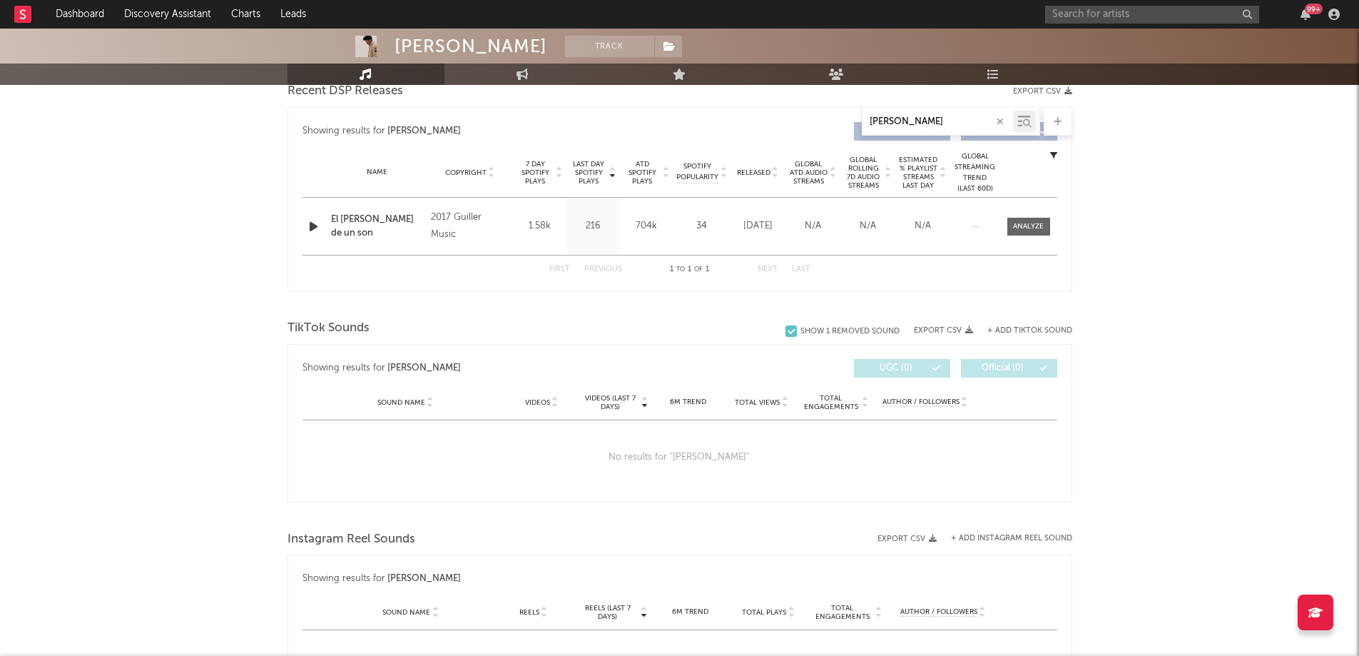
scroll to position [499, 0]
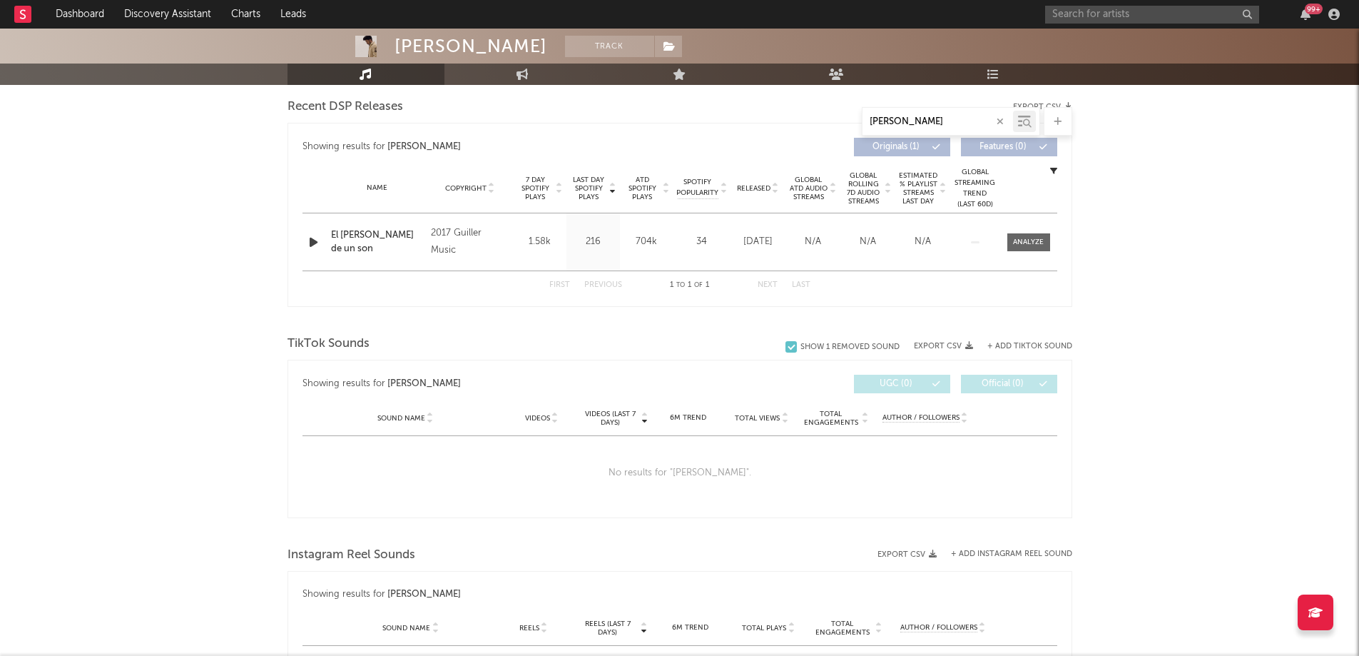
click at [895, 123] on input "[PERSON_NAME]" at bounding box center [938, 121] width 151 height 11
click at [1168, 271] on div "[PERSON_NAME] Track [GEOGRAPHIC_DATA] | Pop Edit Track Benchmark Summary 45,220…" at bounding box center [679, 284] width 1359 height 1510
click at [894, 123] on input "Dime" at bounding box center [938, 121] width 151 height 11
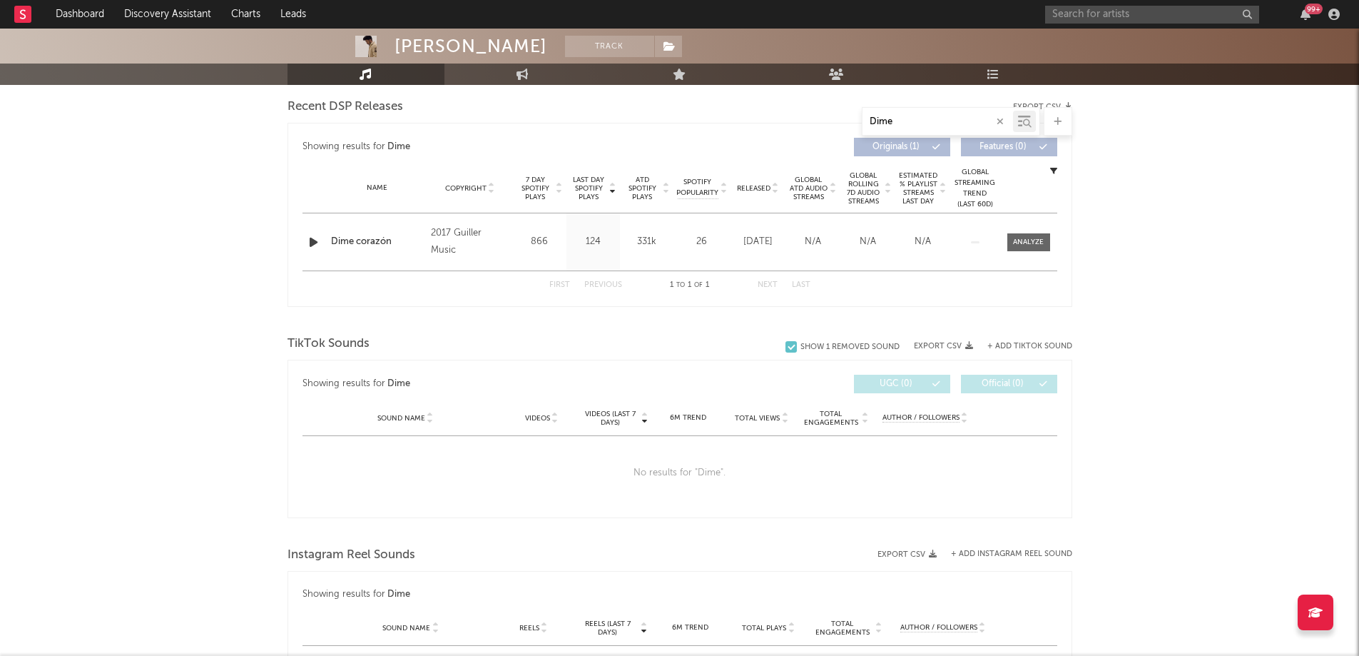
click at [894, 123] on input "Dime" at bounding box center [938, 121] width 151 height 11
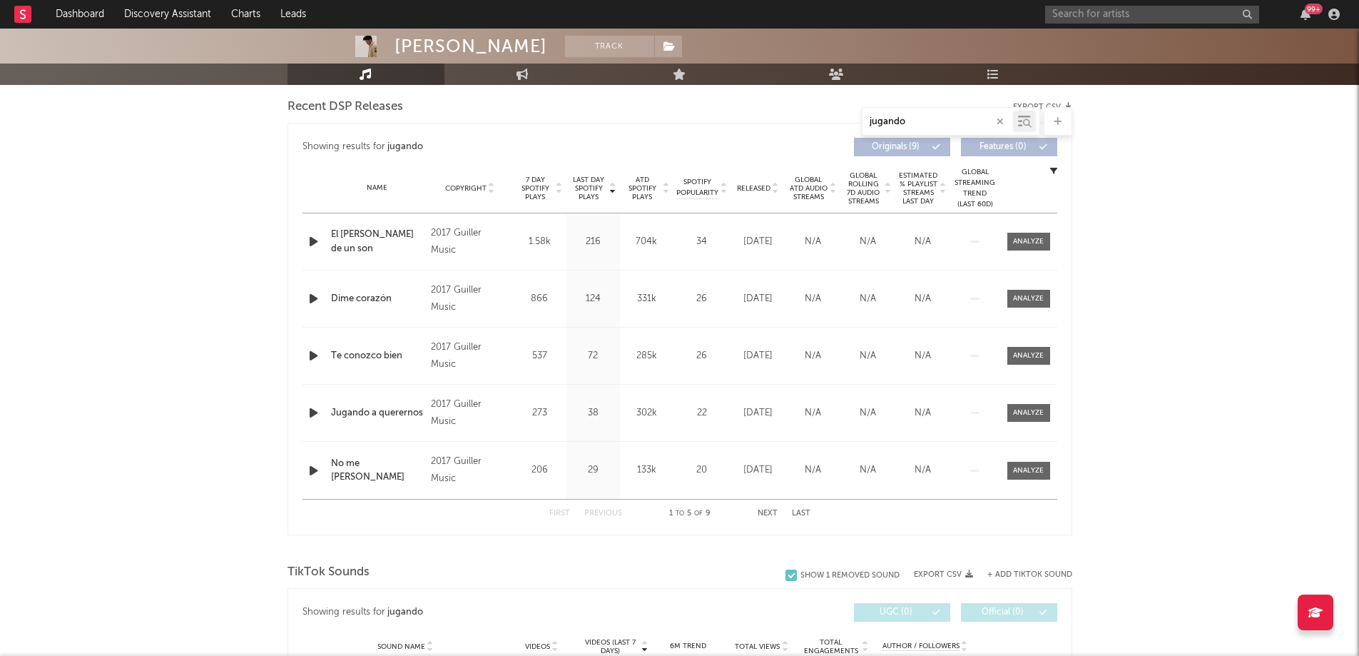
click at [907, 128] on div "jugando" at bounding box center [938, 122] width 151 height 18
click at [905, 122] on input "jugando" at bounding box center [938, 121] width 151 height 11
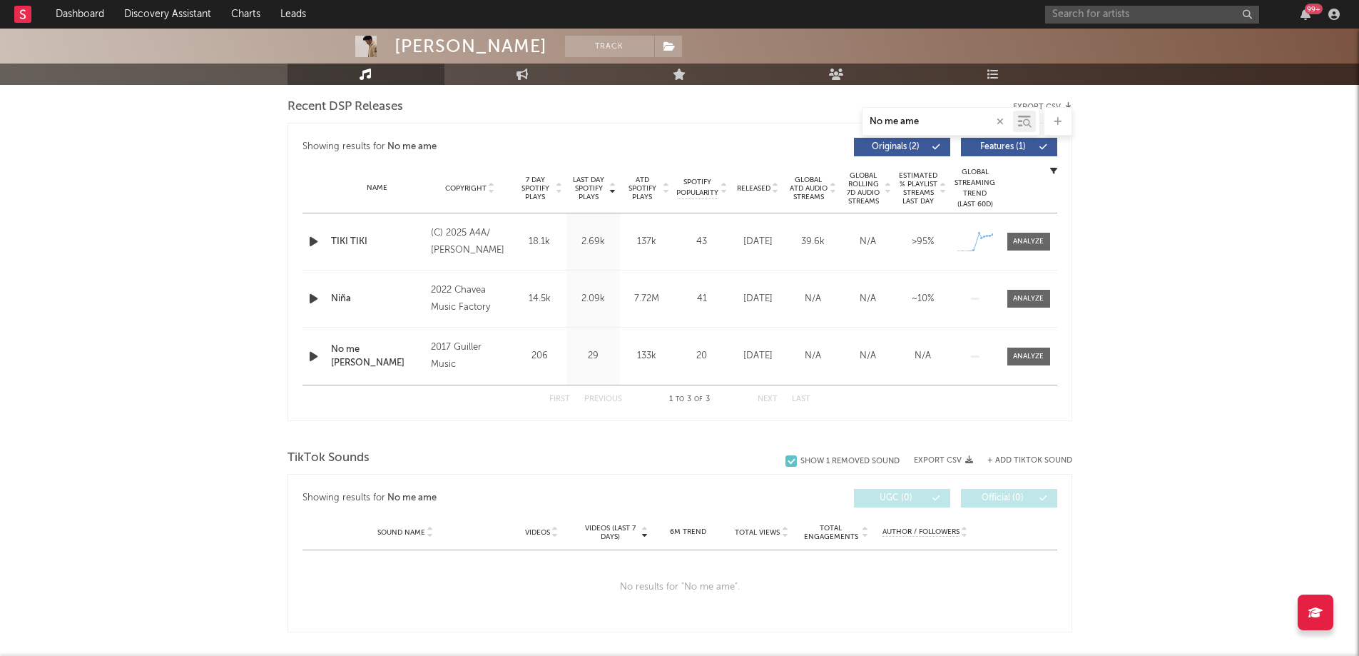
click at [924, 113] on div "No me ame" at bounding box center [938, 122] width 151 height 18
click at [923, 118] on input "No me ame" at bounding box center [938, 121] width 151 height 11
click at [924, 118] on input "No me ame" at bounding box center [938, 121] width 151 height 11
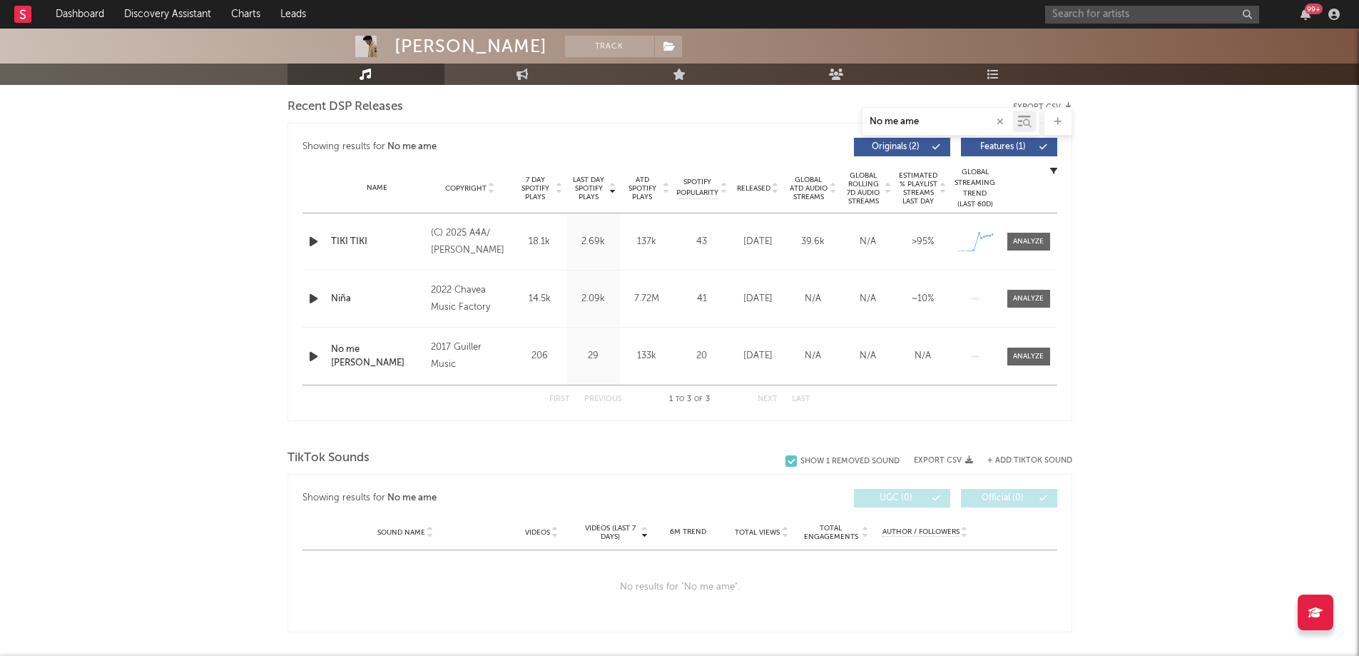
click at [924, 118] on input "No me ame" at bounding box center [938, 121] width 151 height 11
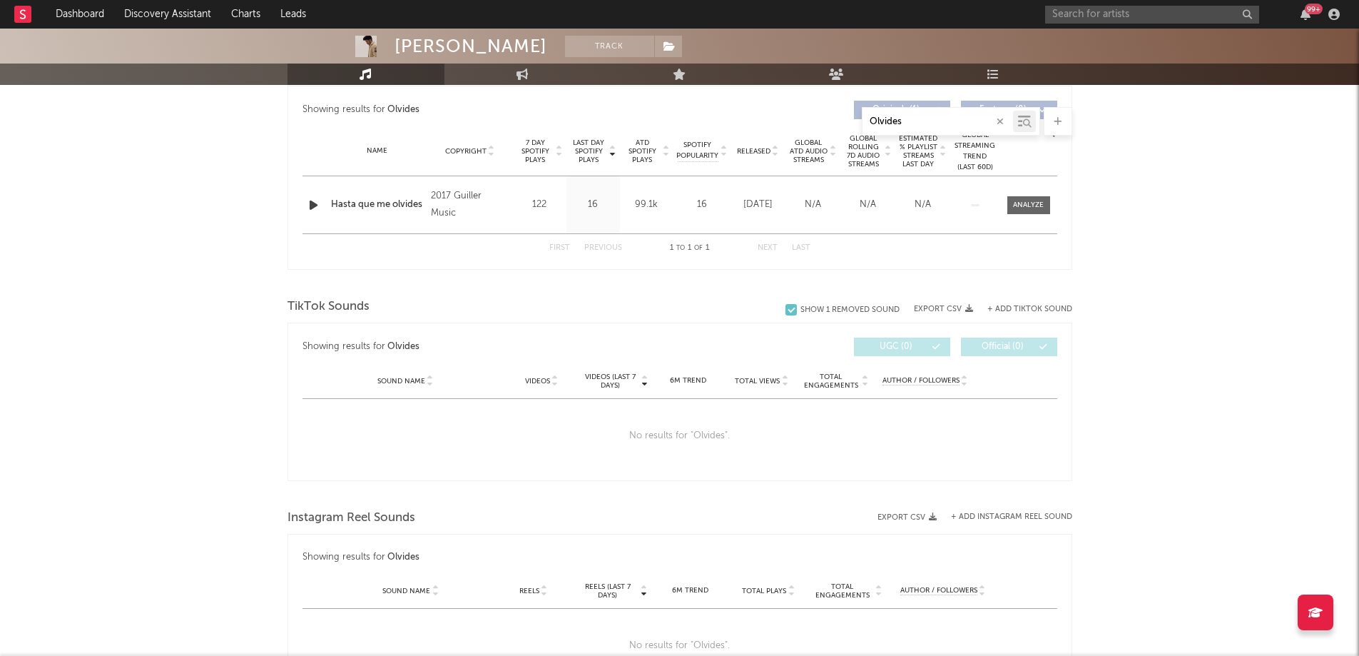
scroll to position [526, 0]
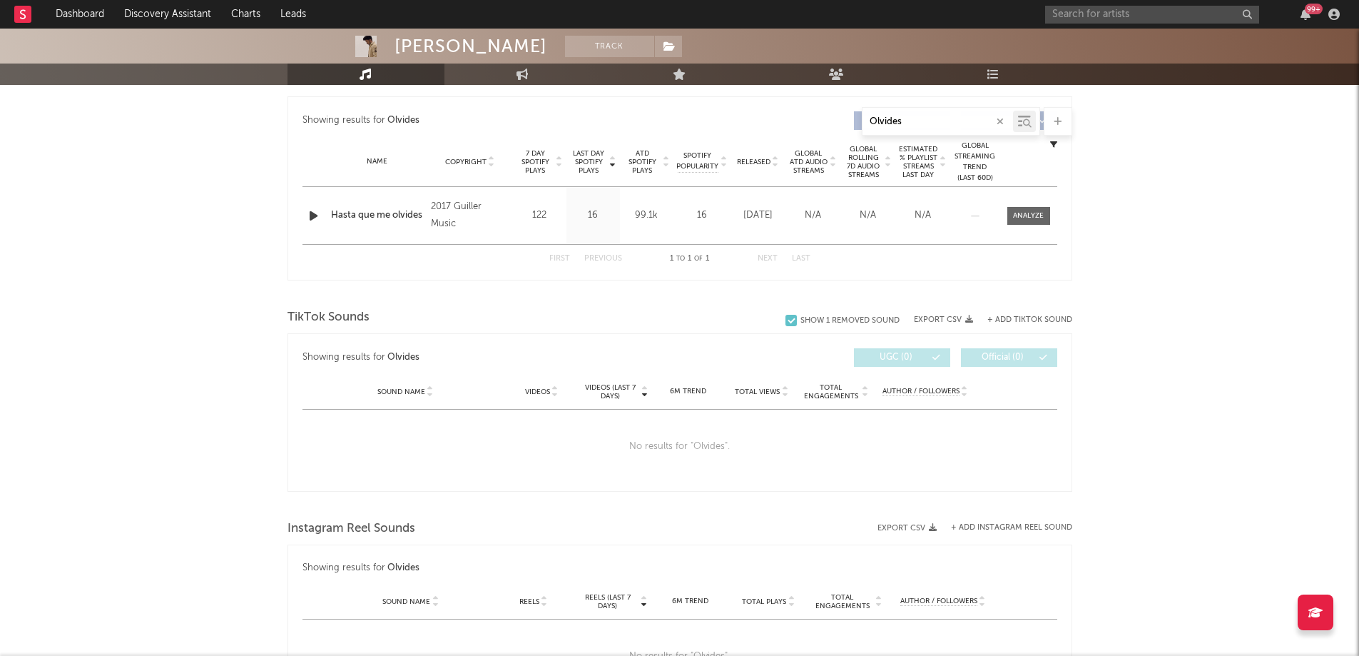
click at [911, 118] on input "Olvides" at bounding box center [938, 121] width 151 height 11
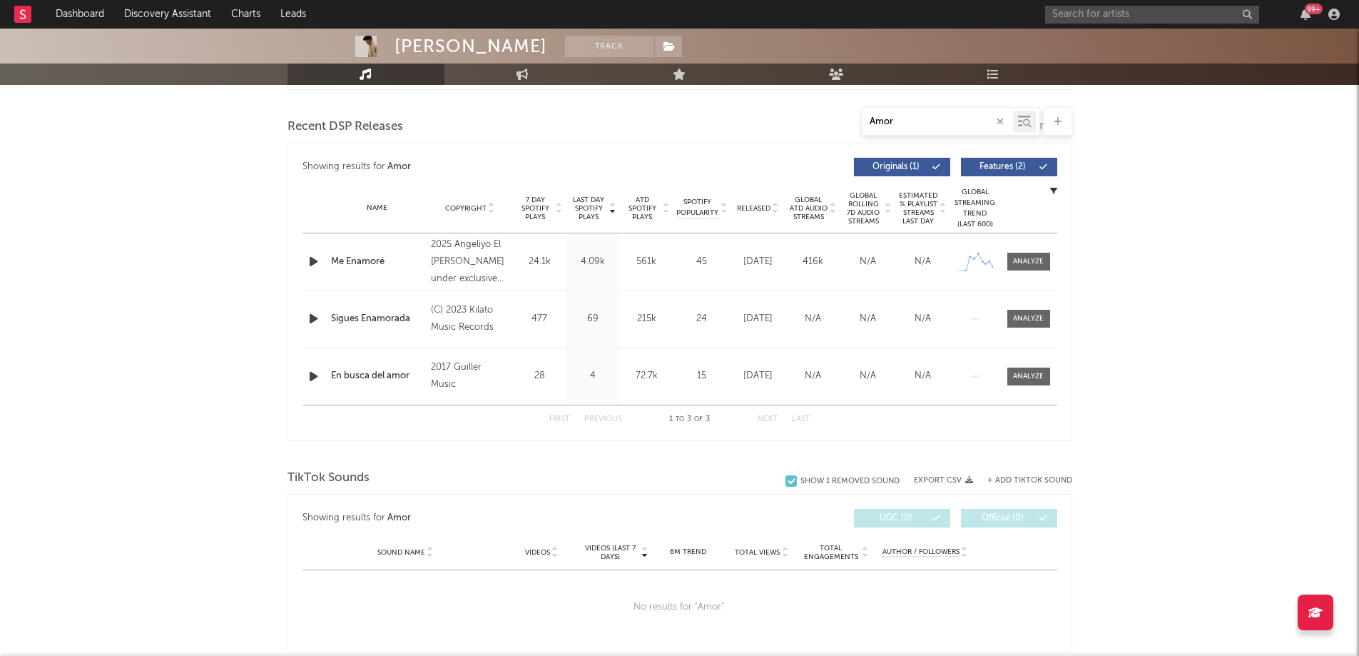
scroll to position [454, 0]
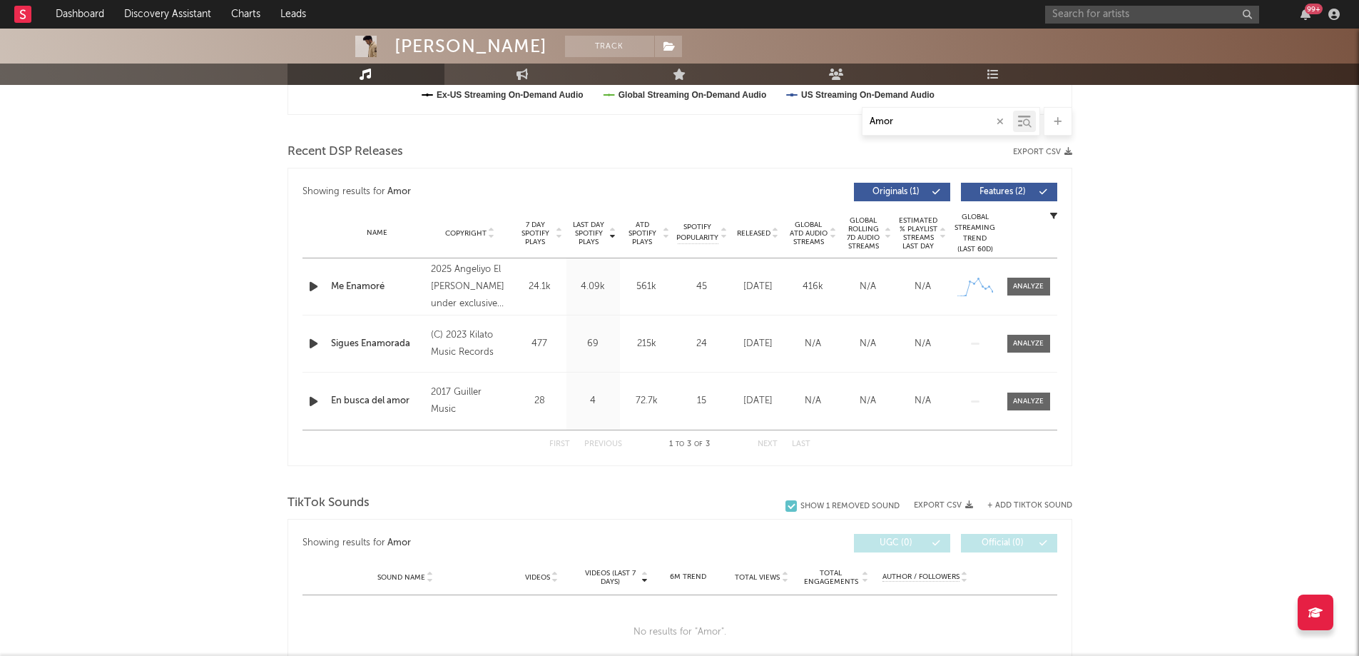
click at [904, 124] on input "Amor" at bounding box center [938, 121] width 151 height 11
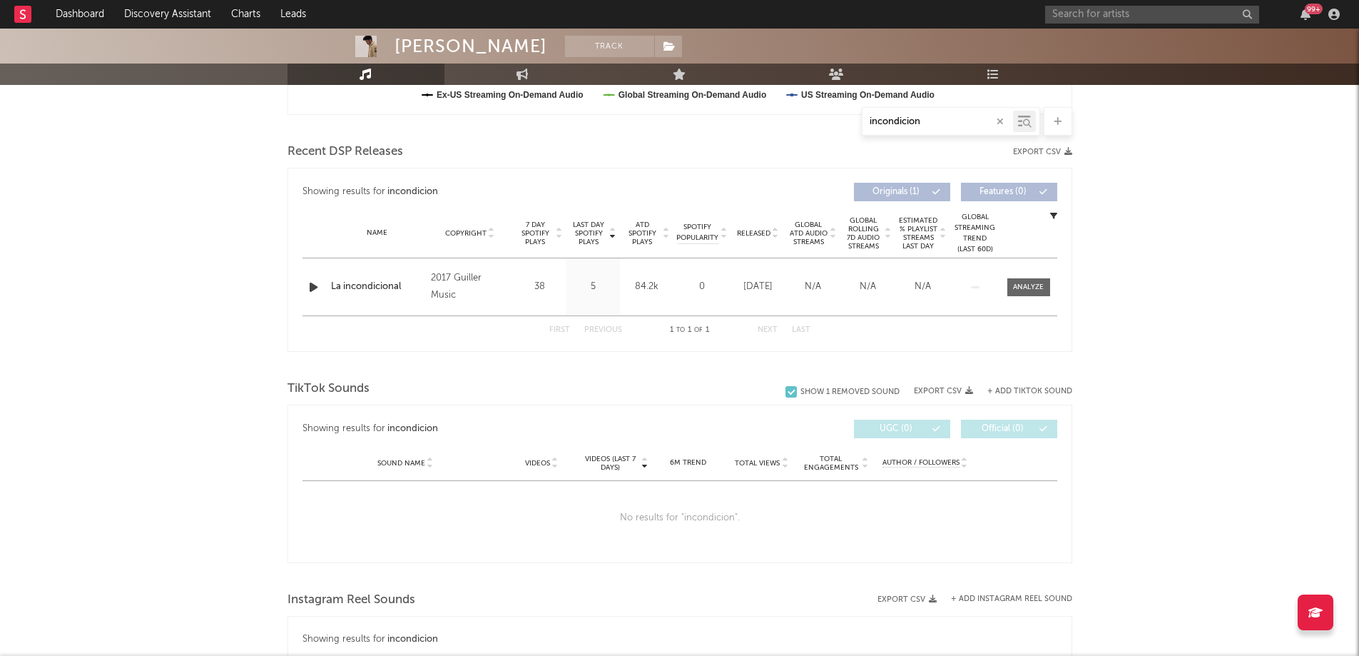
click at [927, 121] on input "incondicion" at bounding box center [938, 121] width 151 height 11
click at [903, 127] on div "ayer" at bounding box center [938, 122] width 151 height 18
click at [897, 123] on input "ayer" at bounding box center [938, 121] width 151 height 11
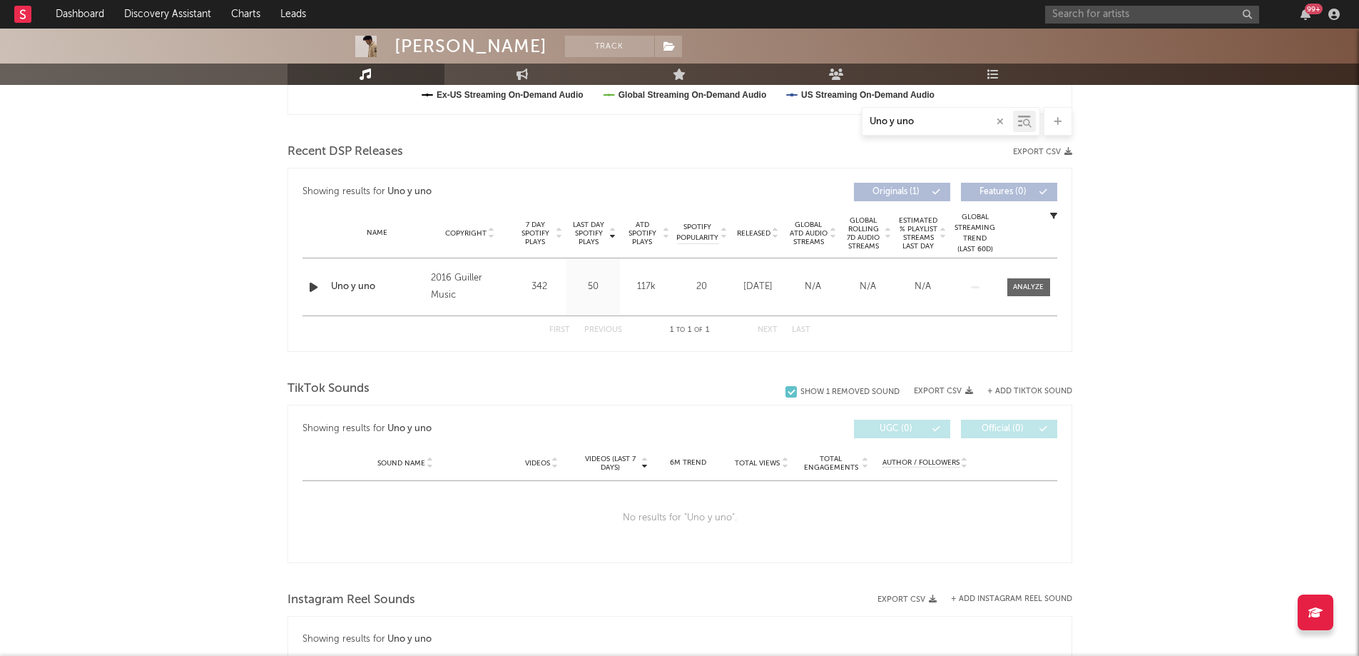
type input "Uno y uno"
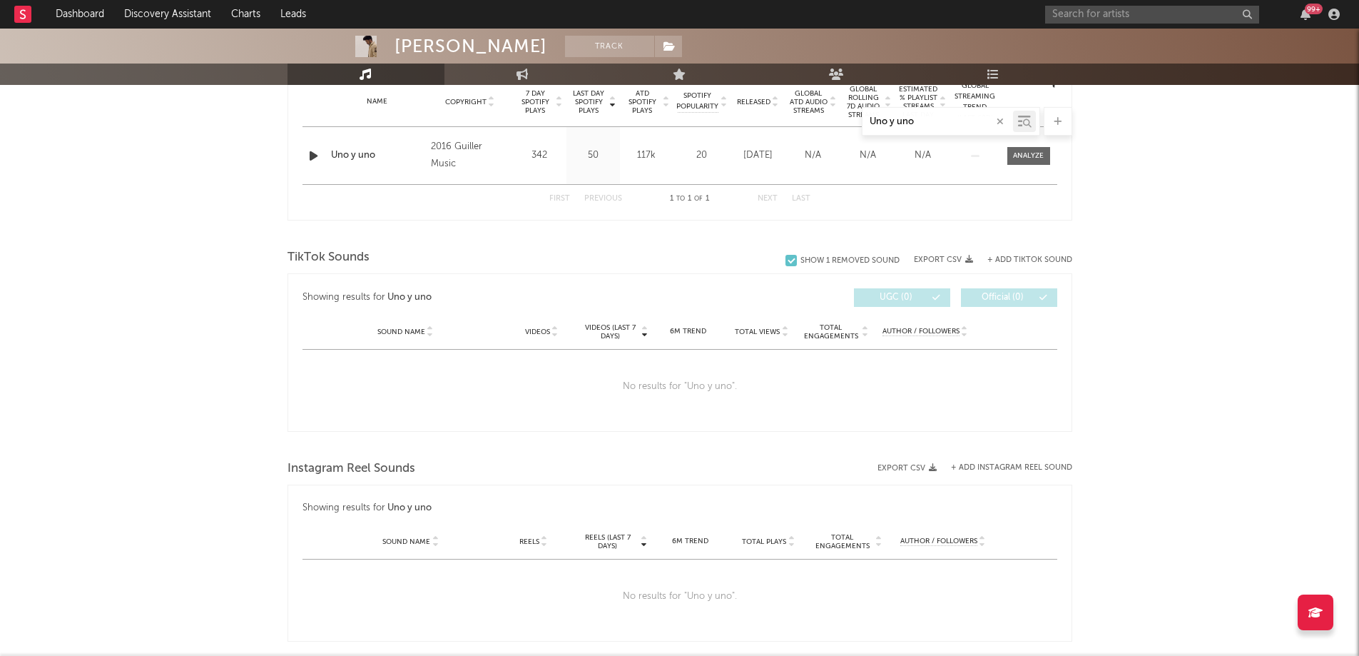
scroll to position [883, 0]
